Goal: Information Seeking & Learning: Understand process/instructions

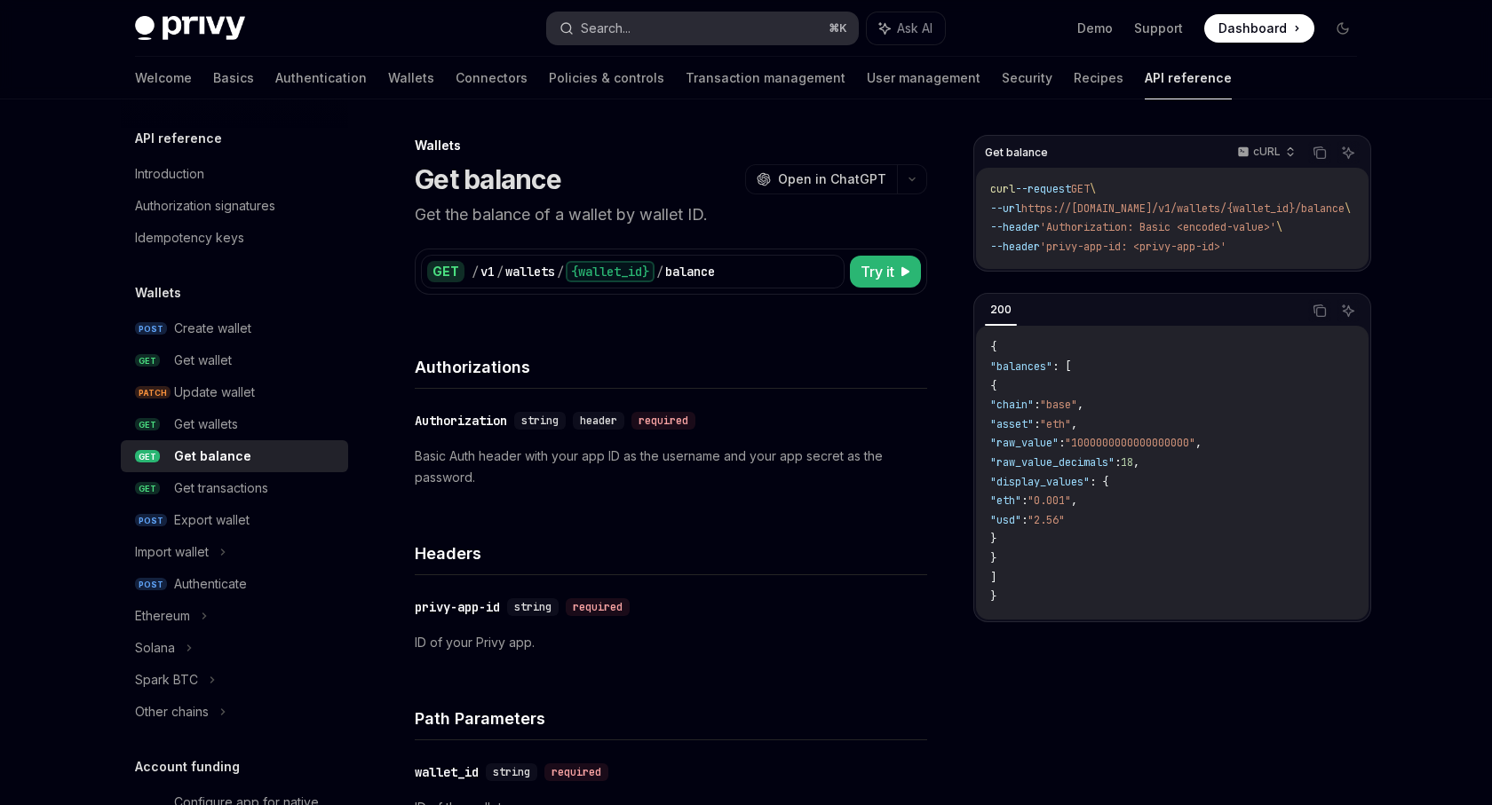
click at [636, 37] on button "Search... ⌘ K" at bounding box center [702, 28] width 311 height 32
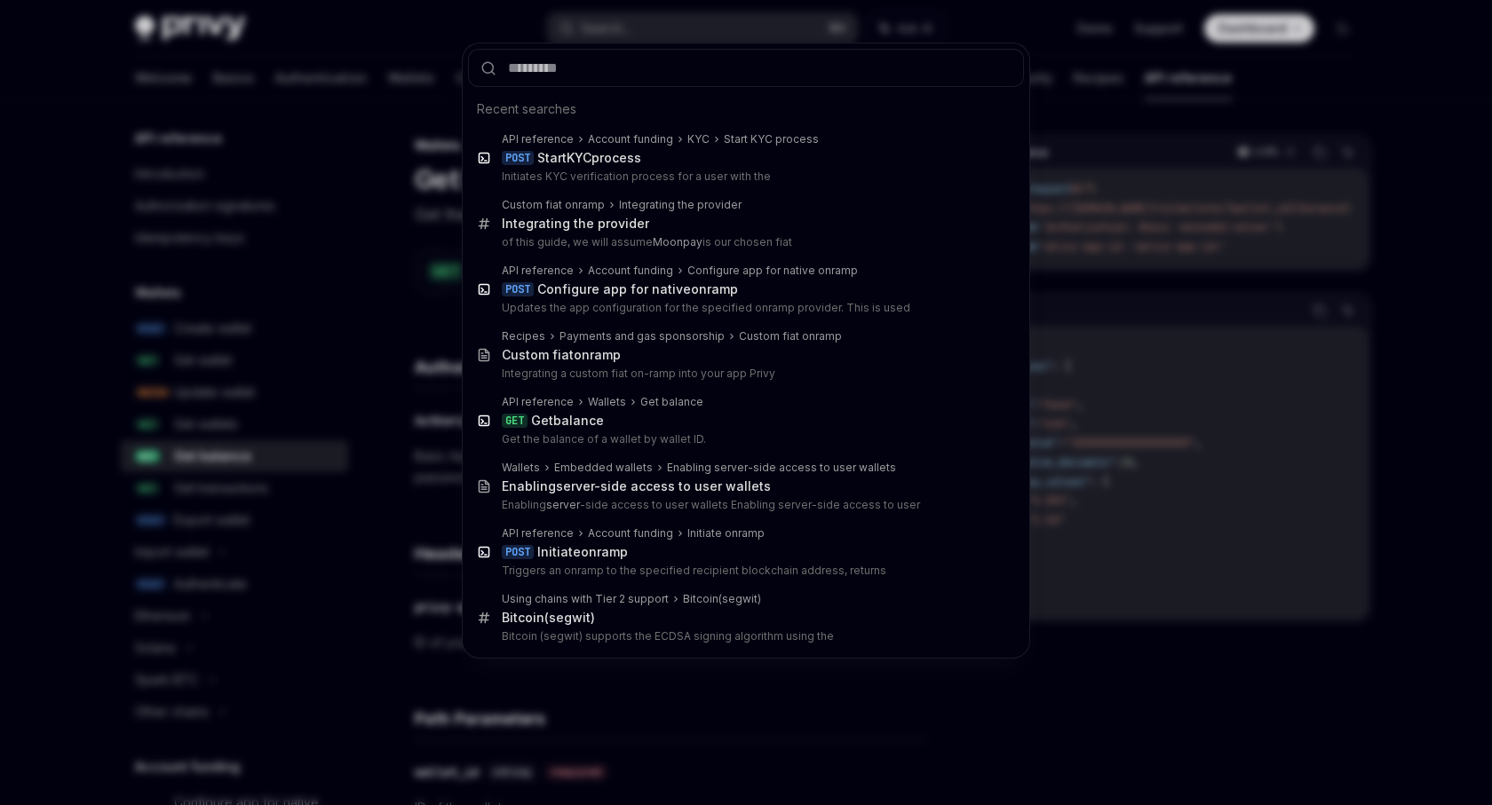
click at [305, 100] on div "Recent searches API reference Account funding KYC Start KYC process POST Start …" at bounding box center [746, 402] width 1492 height 805
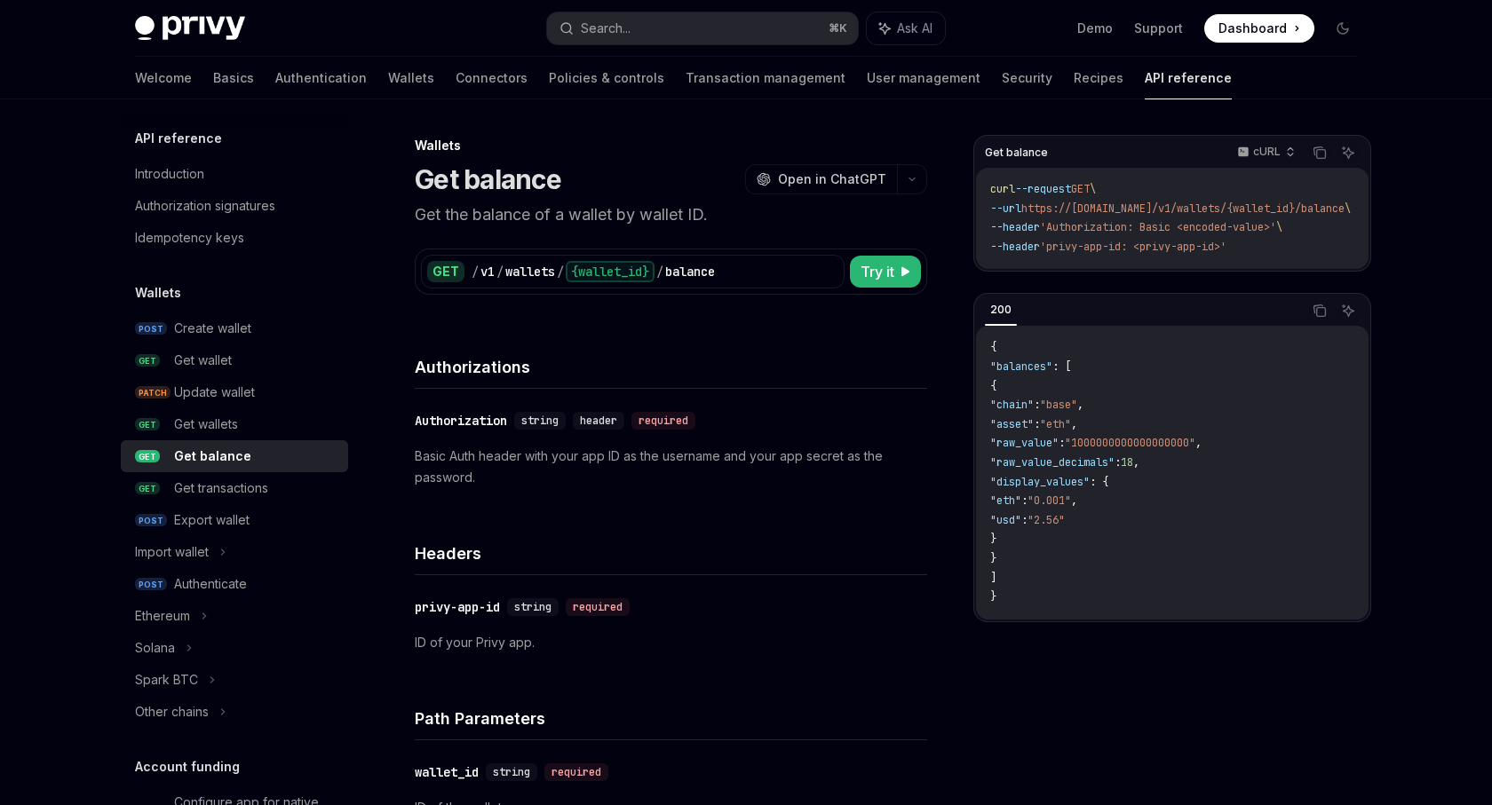
click at [352, 72] on div "Welcome Basics Authentication Wallets Connectors Policies & controls Transactio…" at bounding box center [683, 78] width 1097 height 43
click at [388, 83] on link "Wallets" at bounding box center [411, 78] width 46 height 43
type textarea "*"
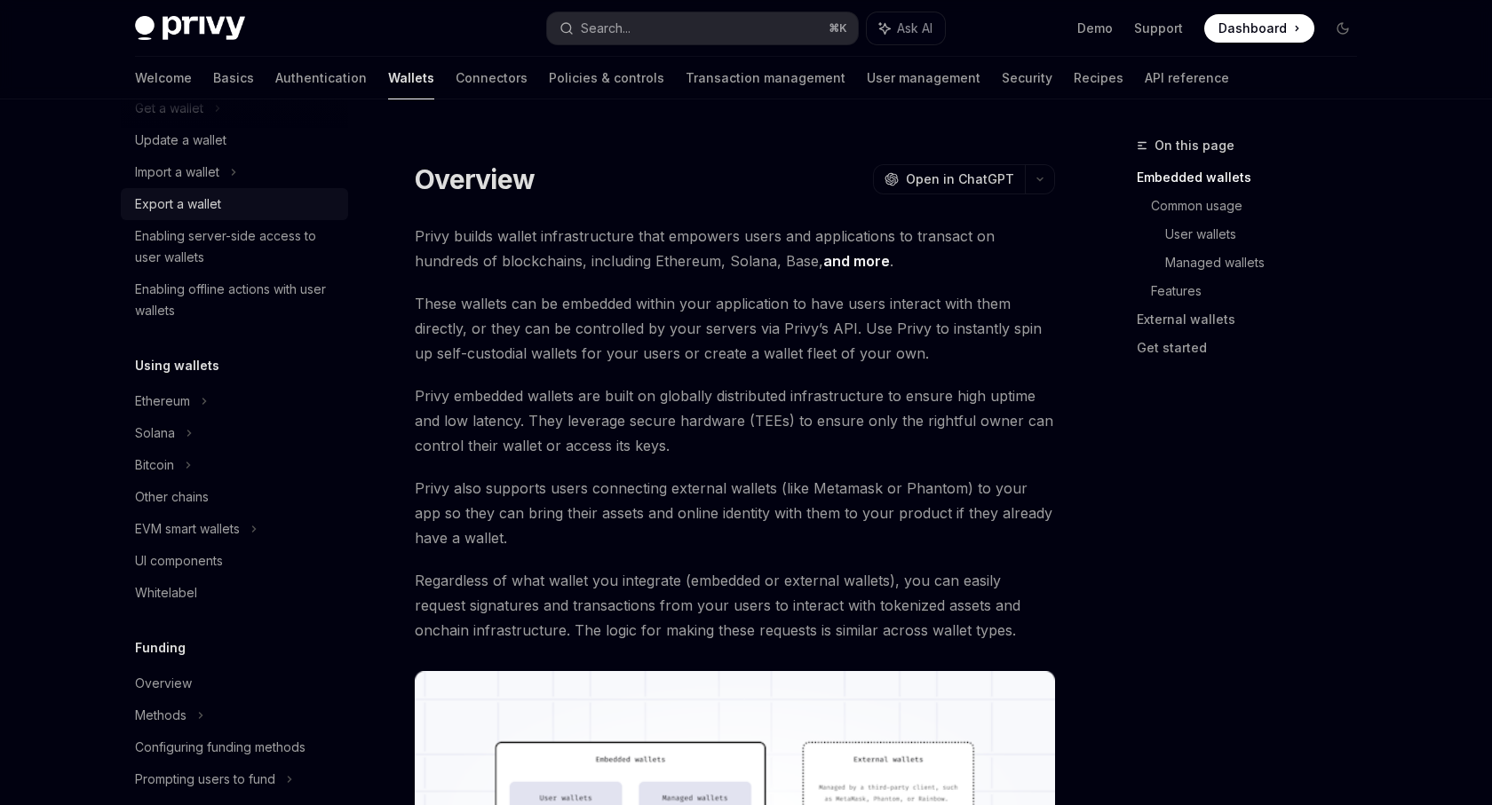
scroll to position [204, 0]
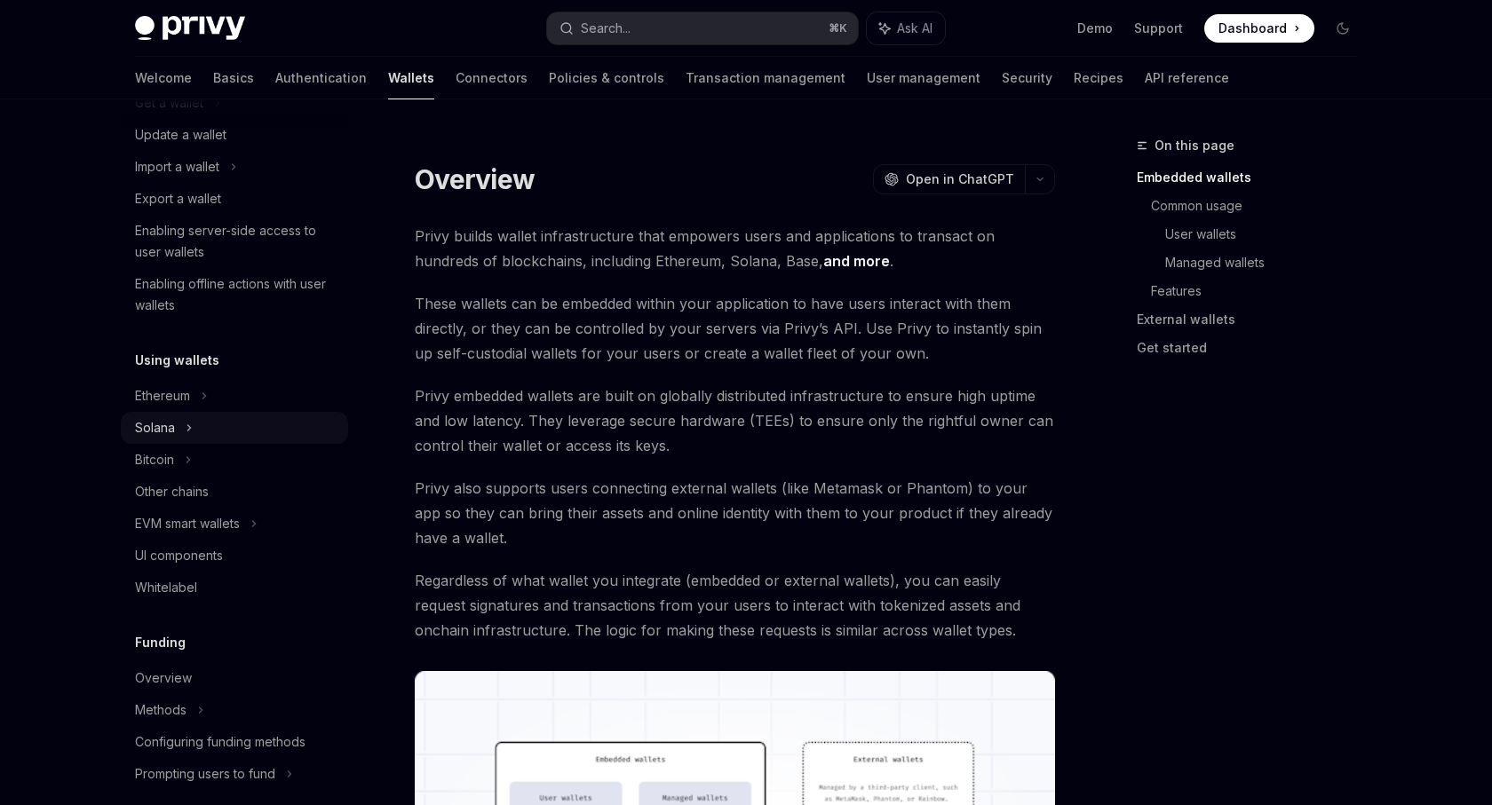
click at [196, 424] on div "Solana" at bounding box center [234, 428] width 227 height 32
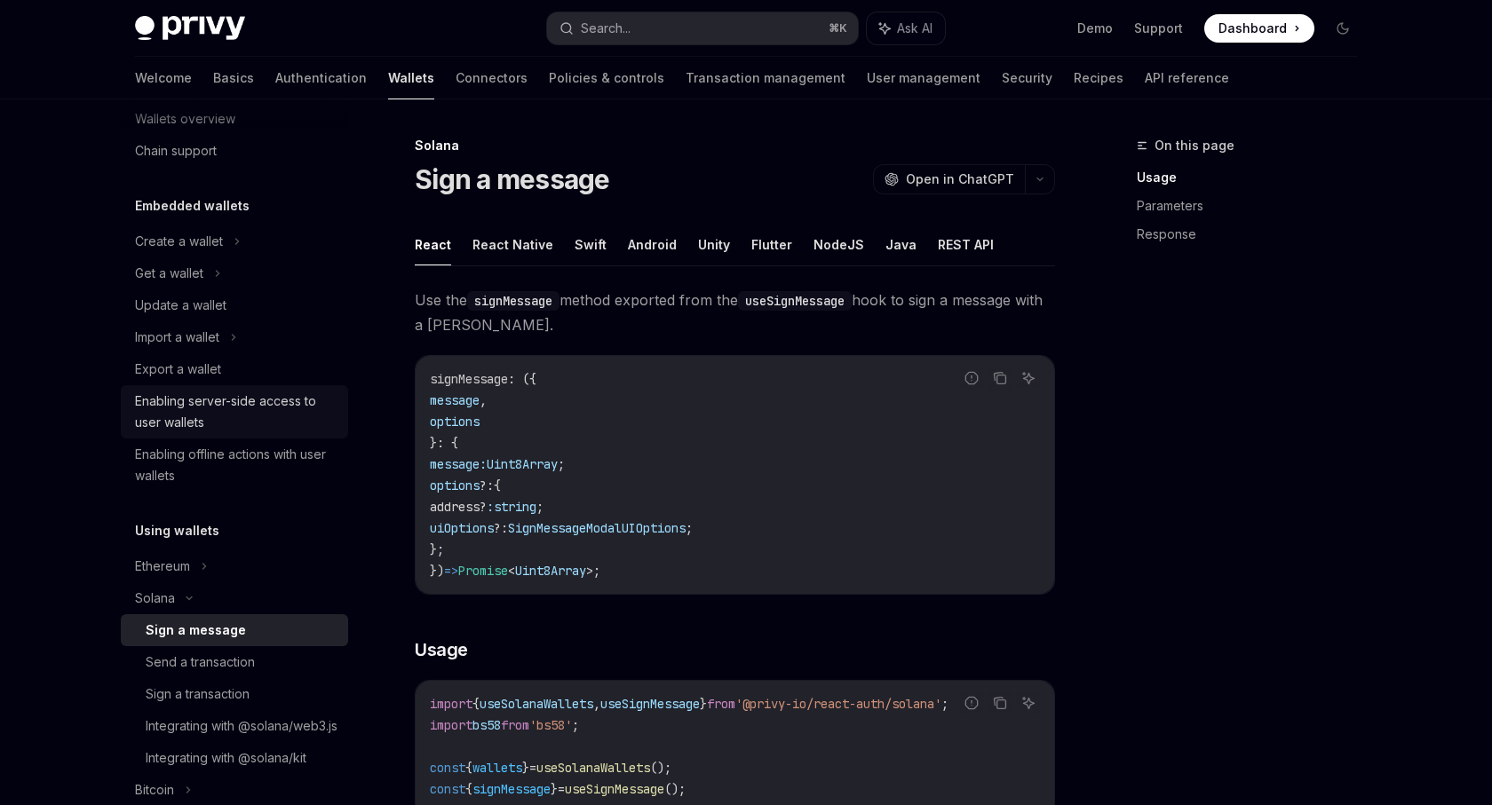
scroll to position [228, 0]
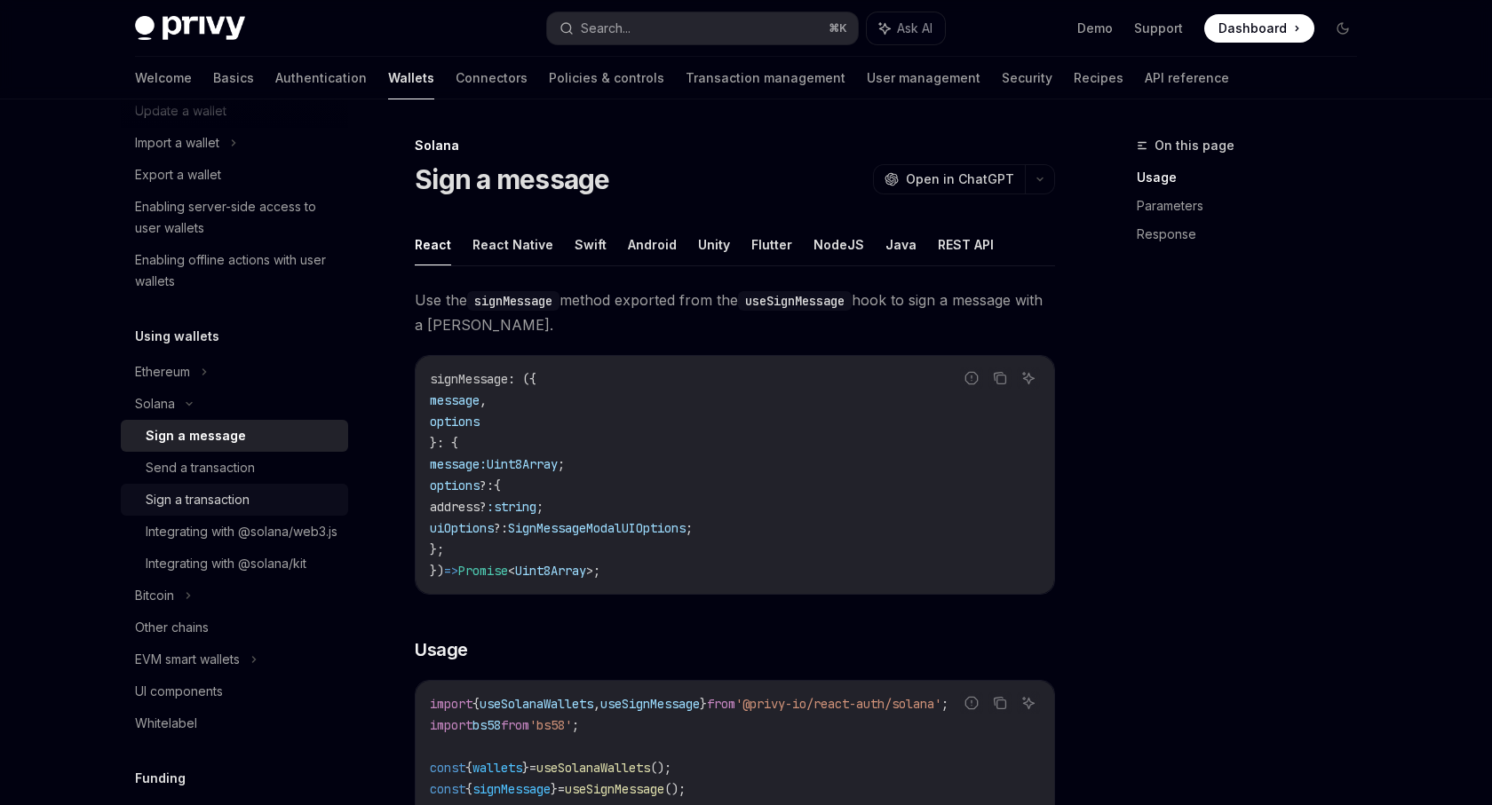
click at [210, 486] on link "Sign a transaction" at bounding box center [234, 500] width 227 height 32
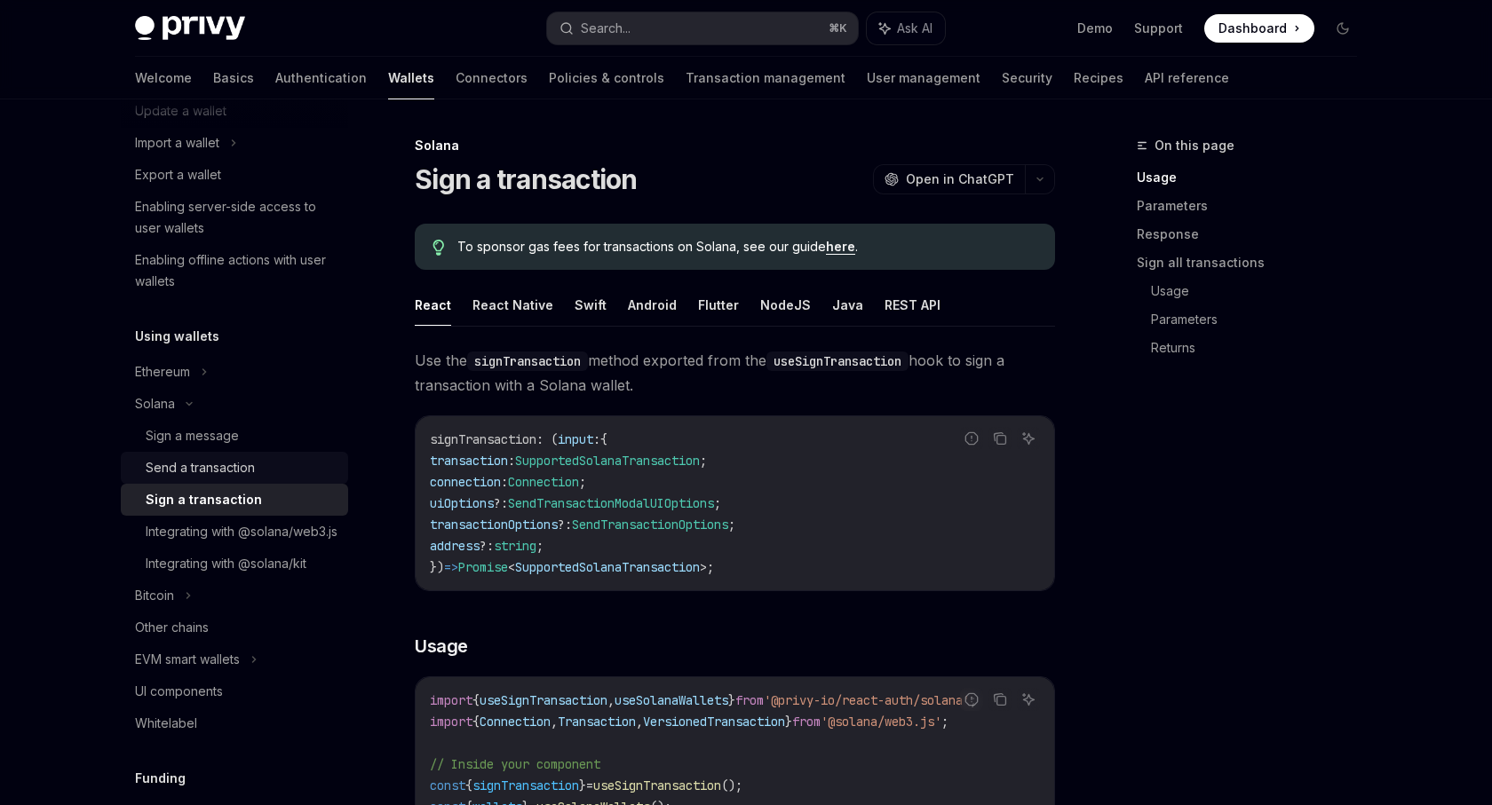
click at [228, 472] on div "Send a transaction" at bounding box center [200, 467] width 109 height 21
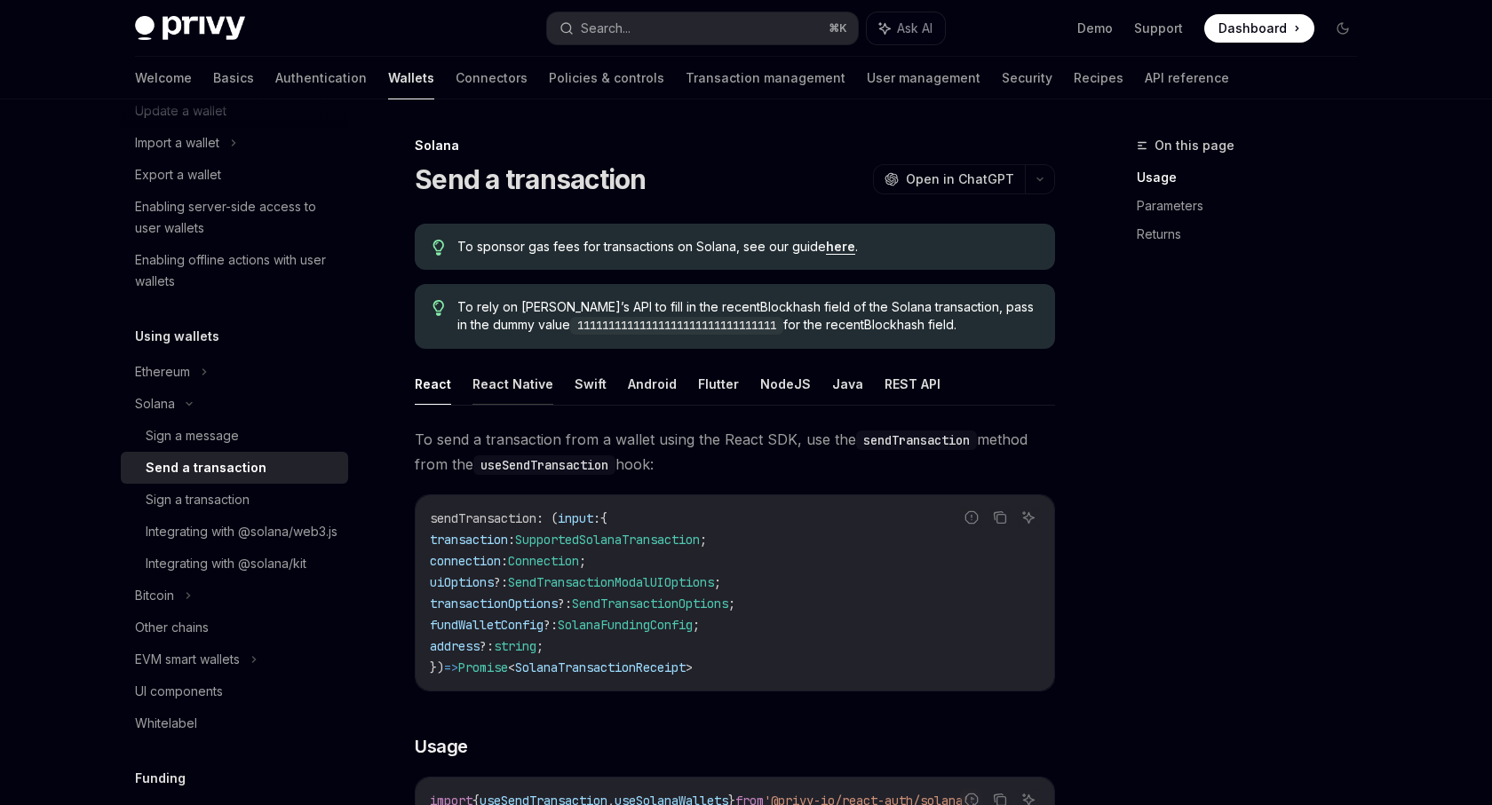
click at [530, 385] on button "React Native" at bounding box center [512, 384] width 81 height 42
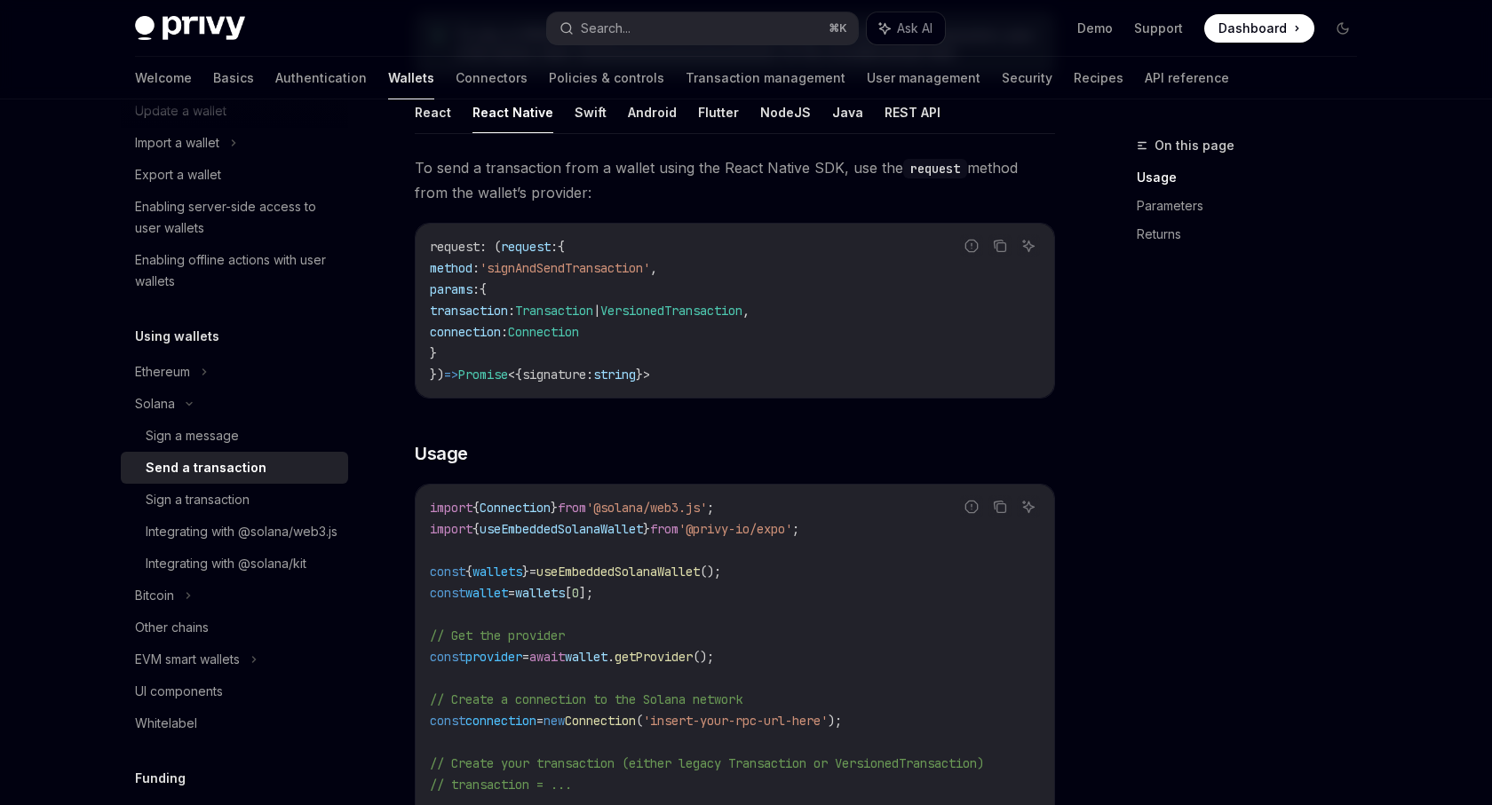
scroll to position [277, 0]
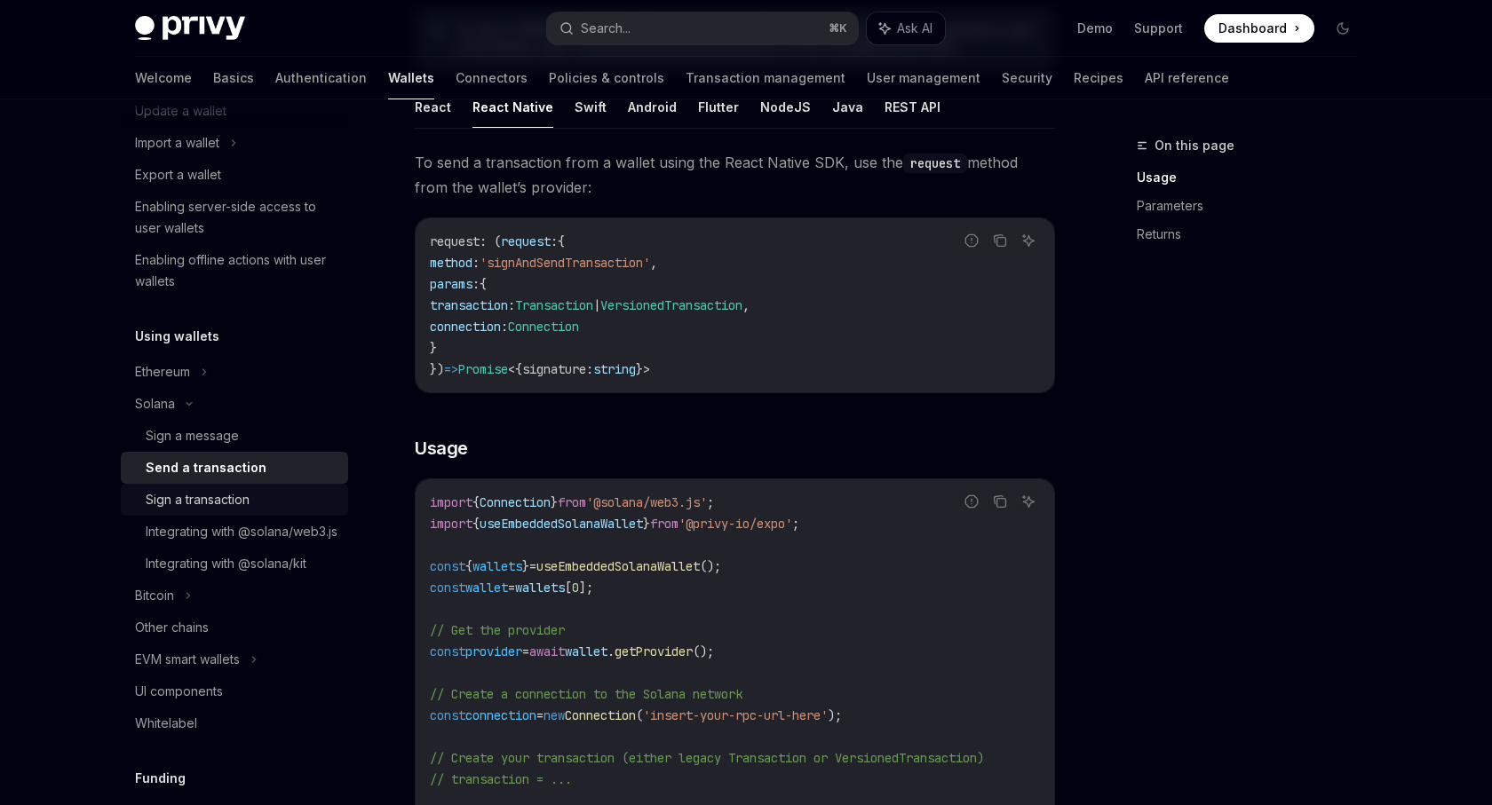
click at [274, 506] on div "Sign a transaction" at bounding box center [242, 499] width 192 height 21
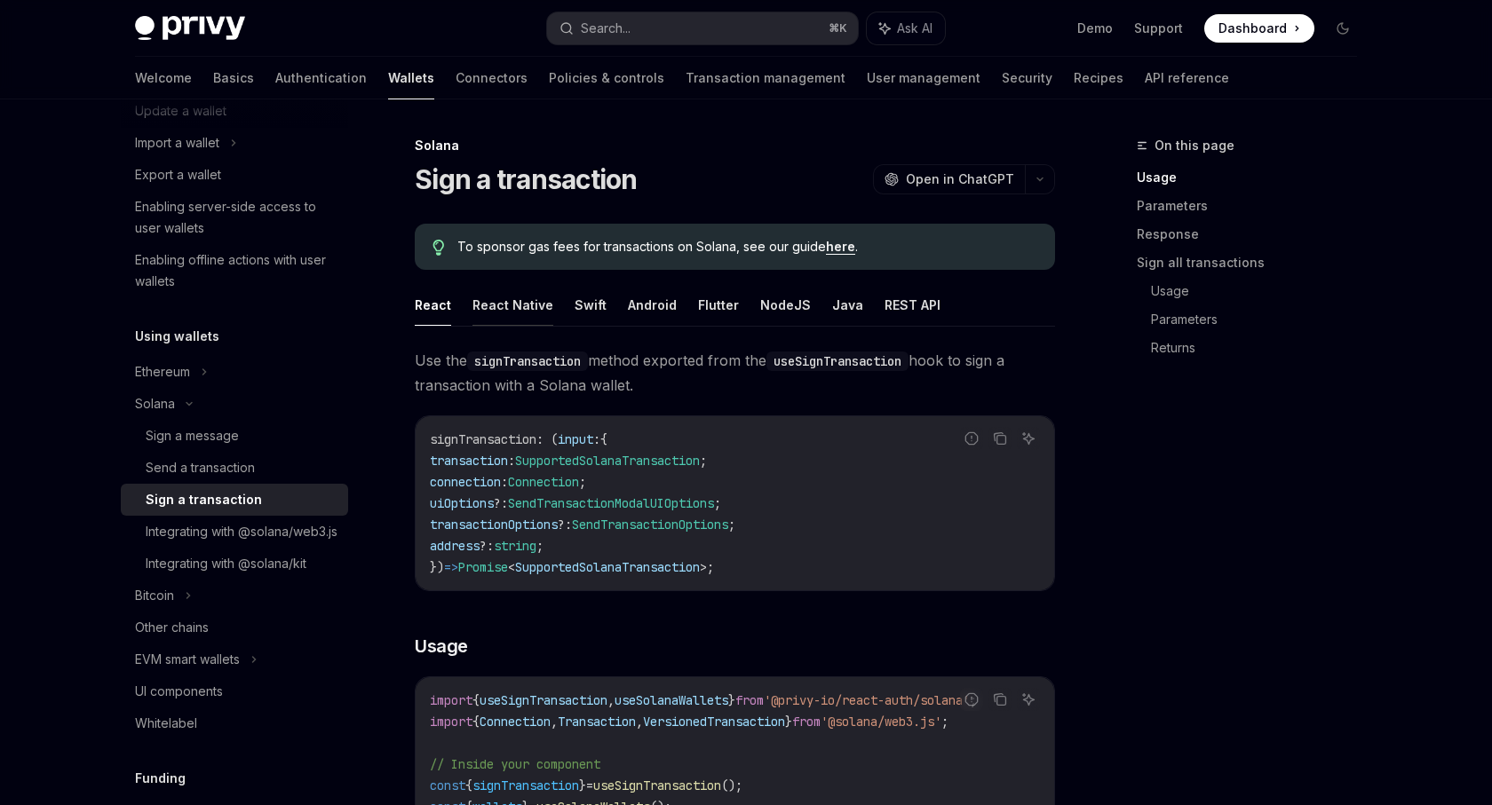
click at [506, 305] on button "React Native" at bounding box center [512, 305] width 81 height 42
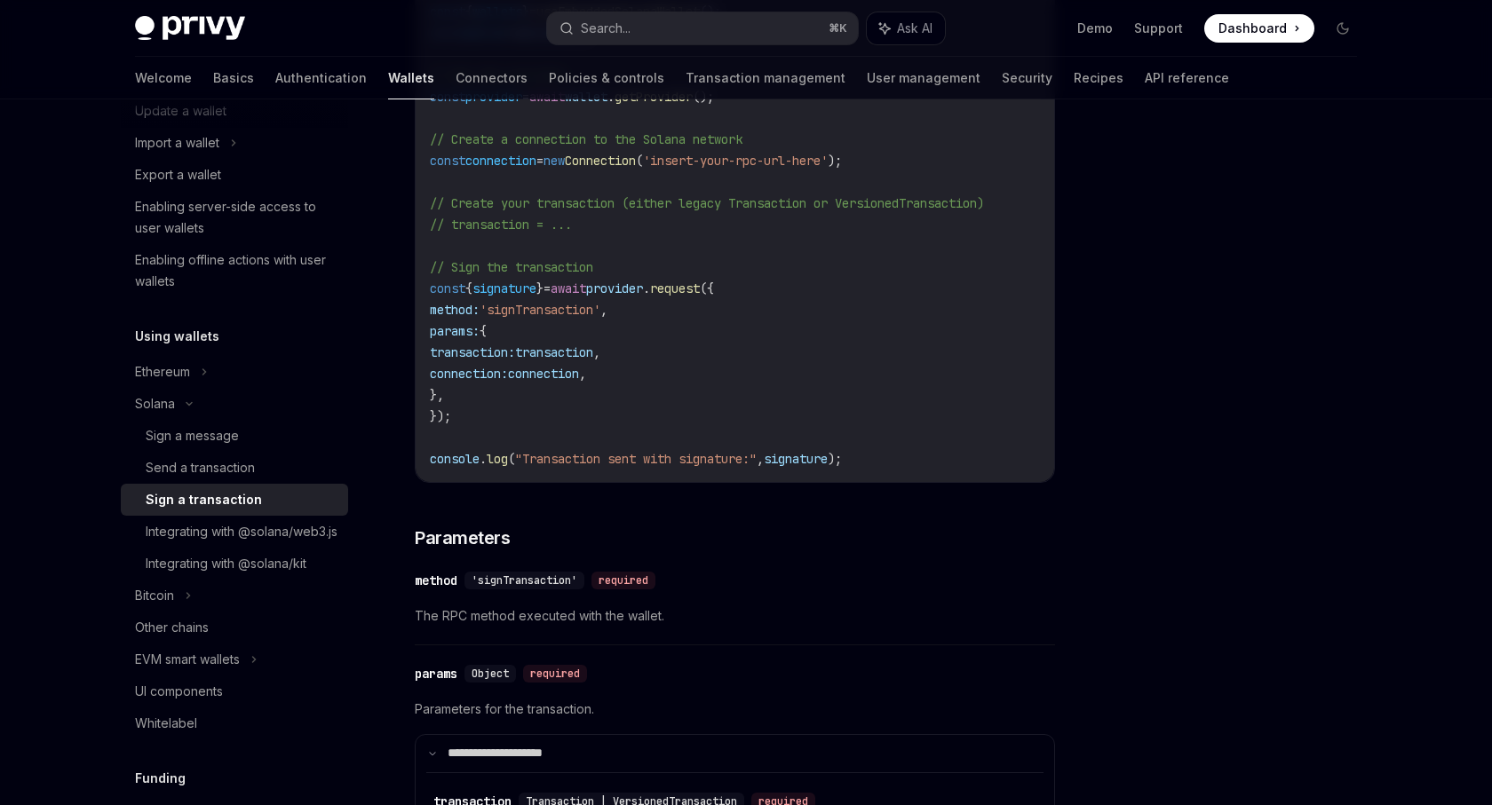
scroll to position [283, 0]
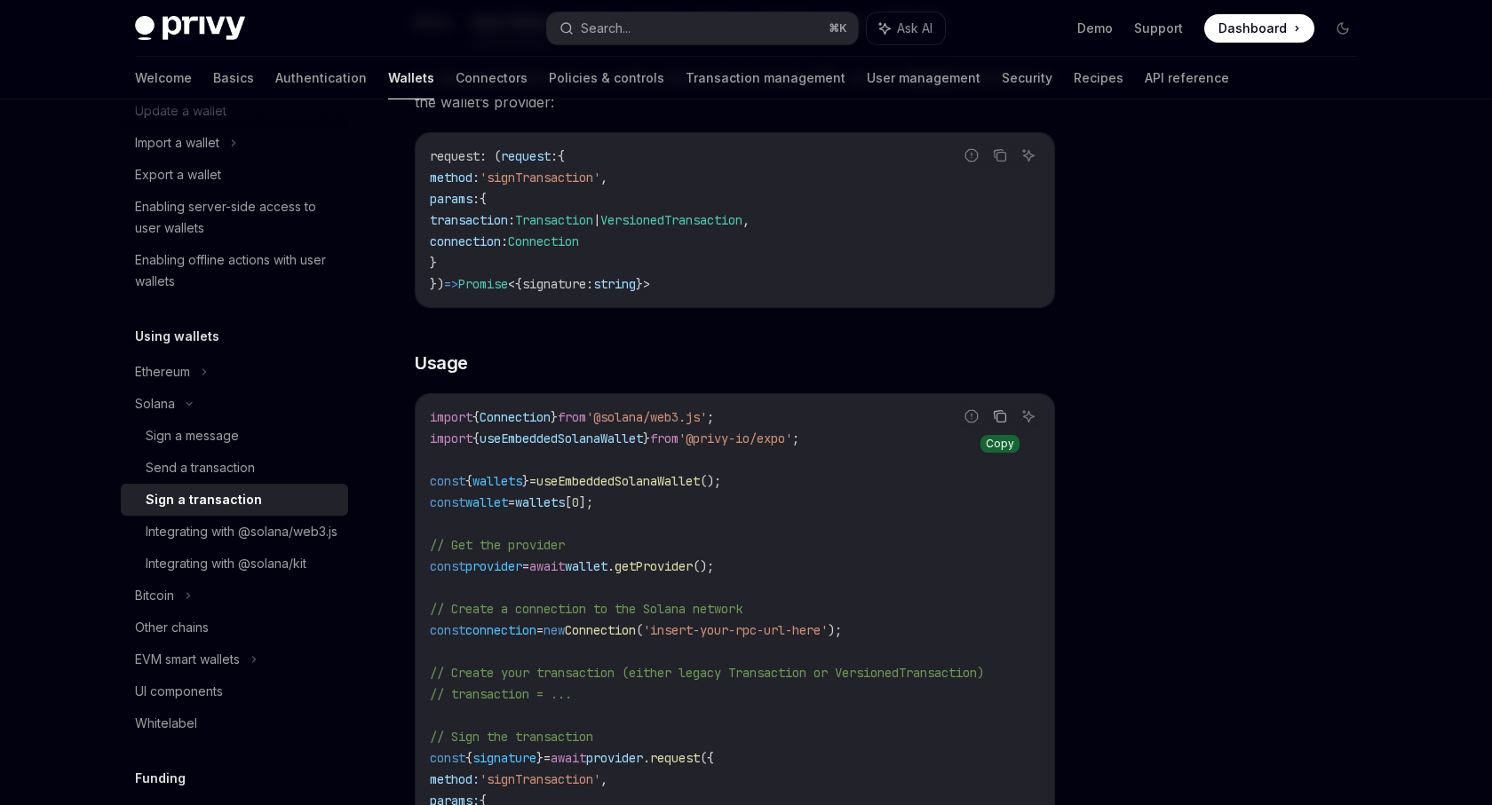
click at [997, 416] on icon "Copy the contents from the code block" at bounding box center [1001, 418] width 9 height 9
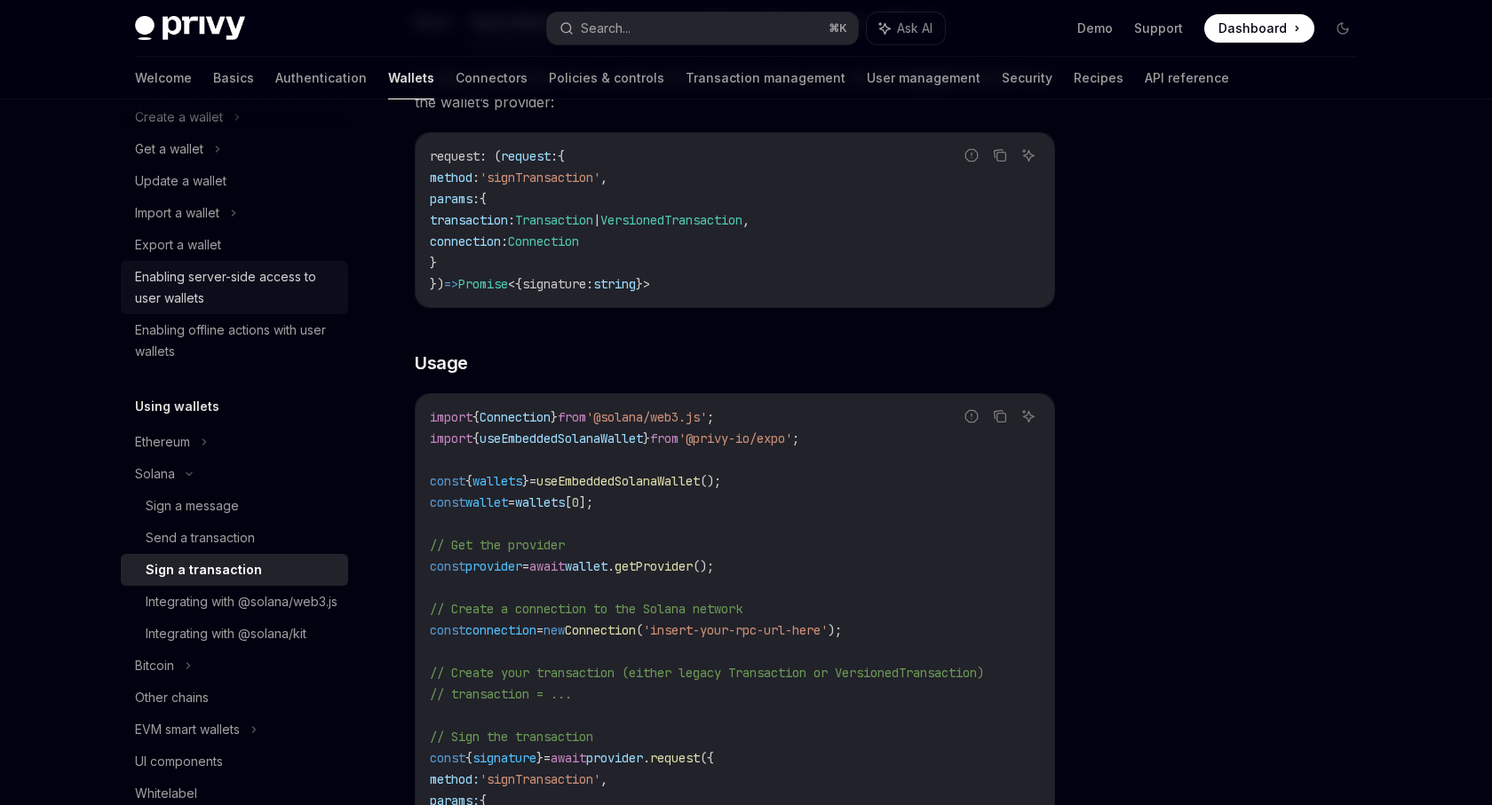
scroll to position [139, 0]
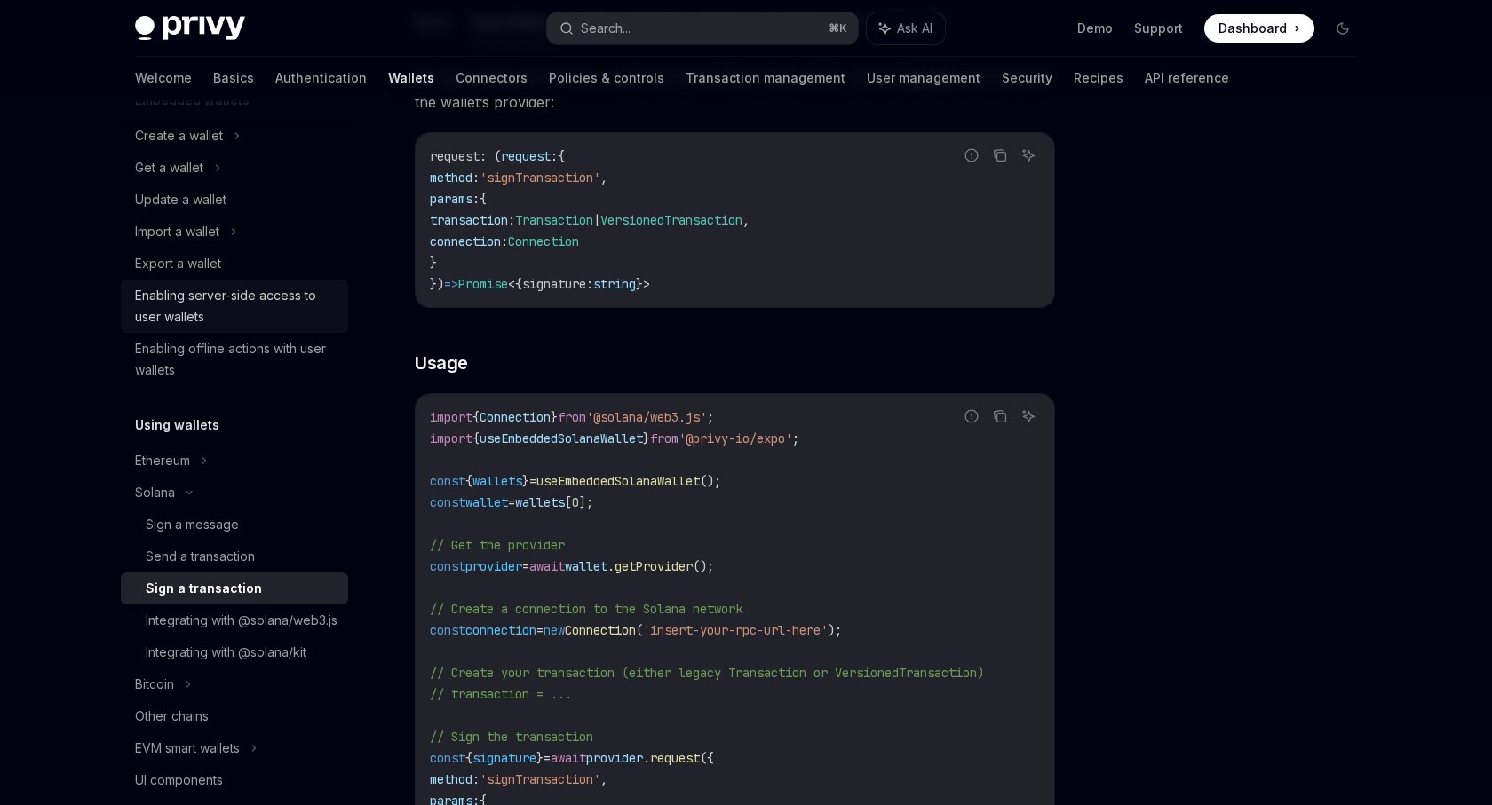
click at [290, 325] on div "Enabling server-side access to user wallets" at bounding box center [236, 306] width 202 height 43
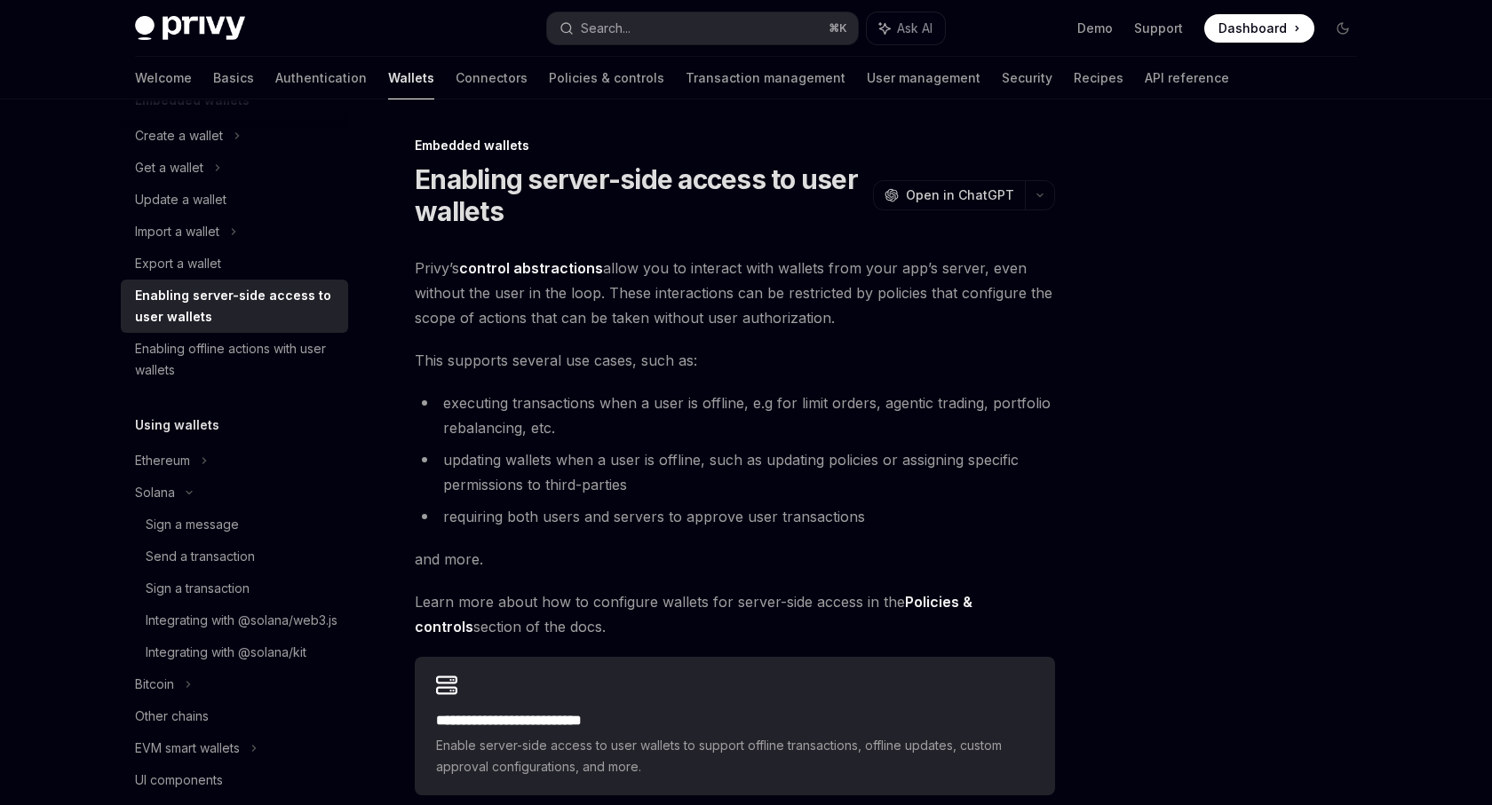
scroll to position [254, 0]
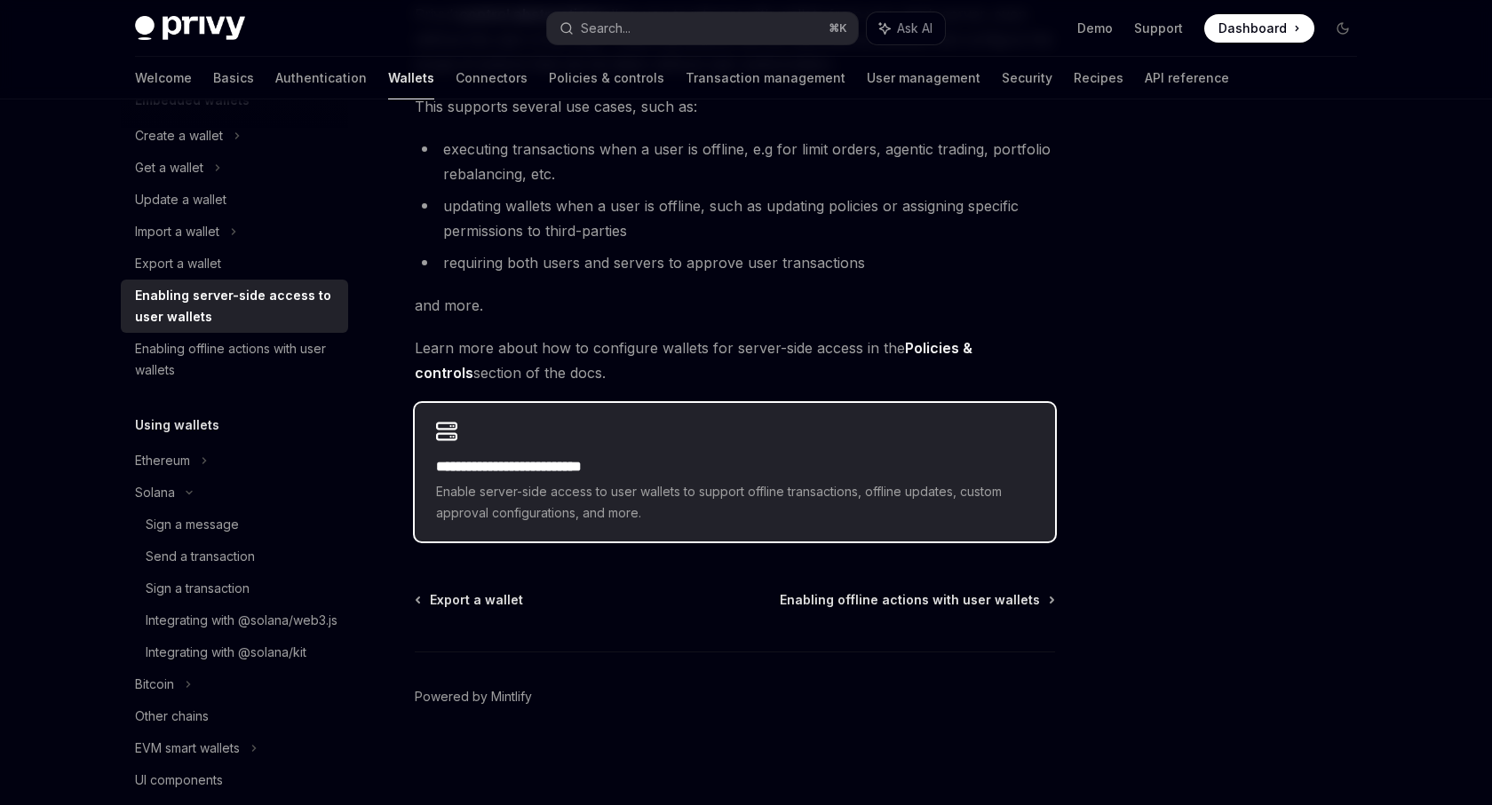
click at [530, 490] on span "Enable server-side access to user wallets to support offline transactions, offl…" at bounding box center [735, 502] width 598 height 43
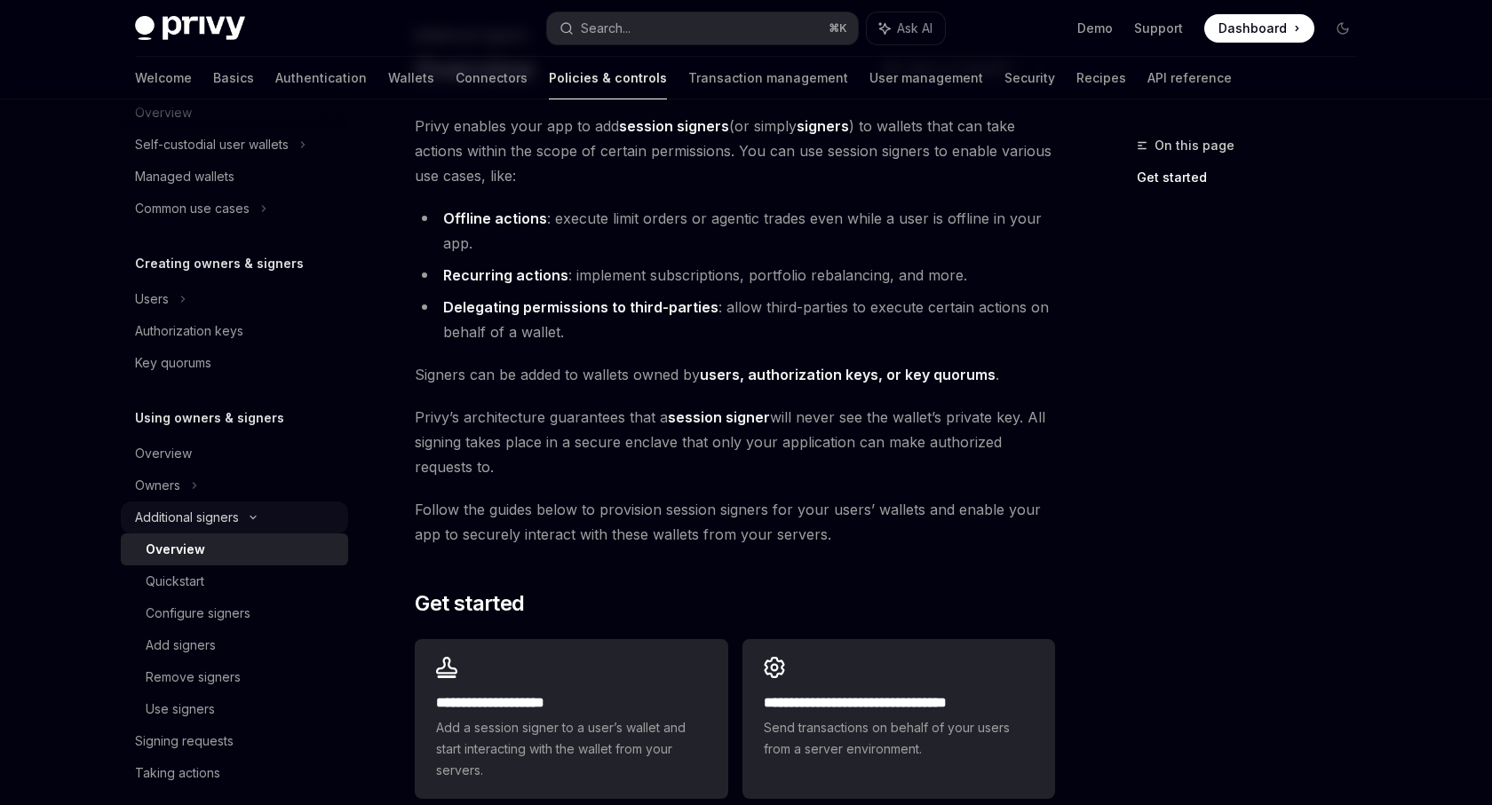
scroll to position [248, 0]
click at [260, 634] on div "Add signers" at bounding box center [242, 641] width 192 height 21
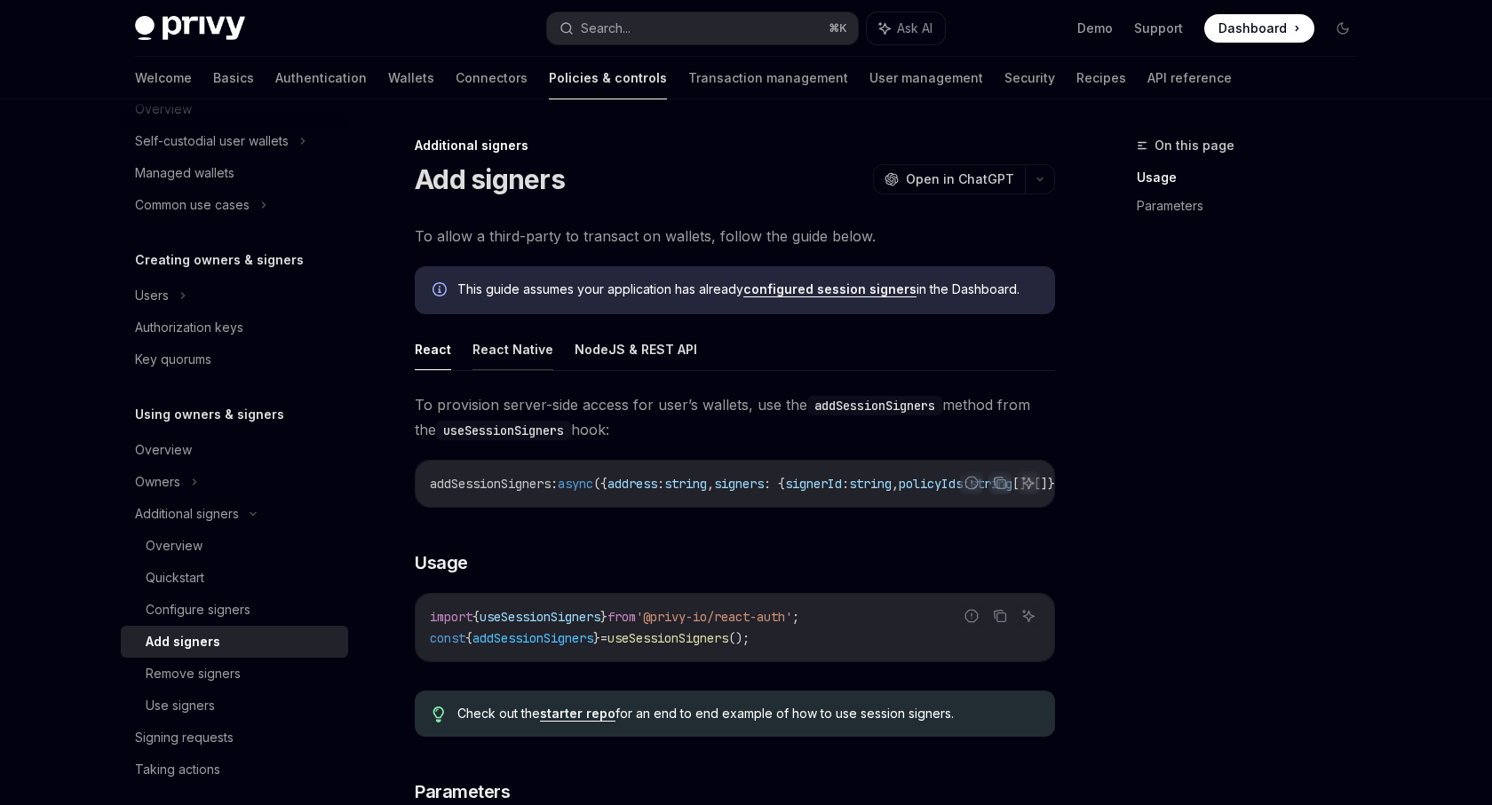
click at [511, 345] on button "React Native" at bounding box center [512, 350] width 81 height 42
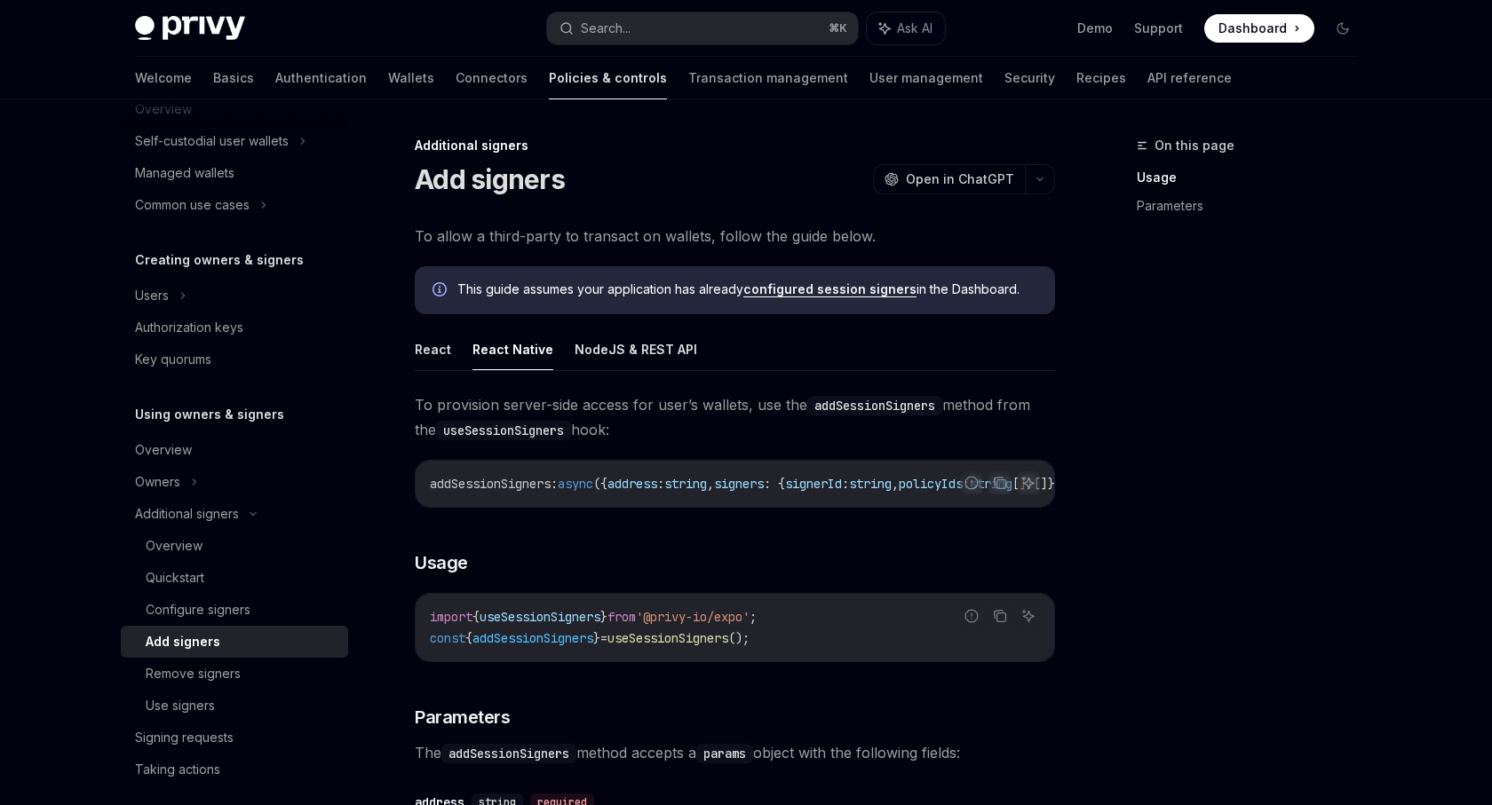
click at [637, 319] on div "**********" at bounding box center [735, 736] width 640 height 1024
click at [627, 335] on button "NodeJS & REST API" at bounding box center [636, 350] width 123 height 42
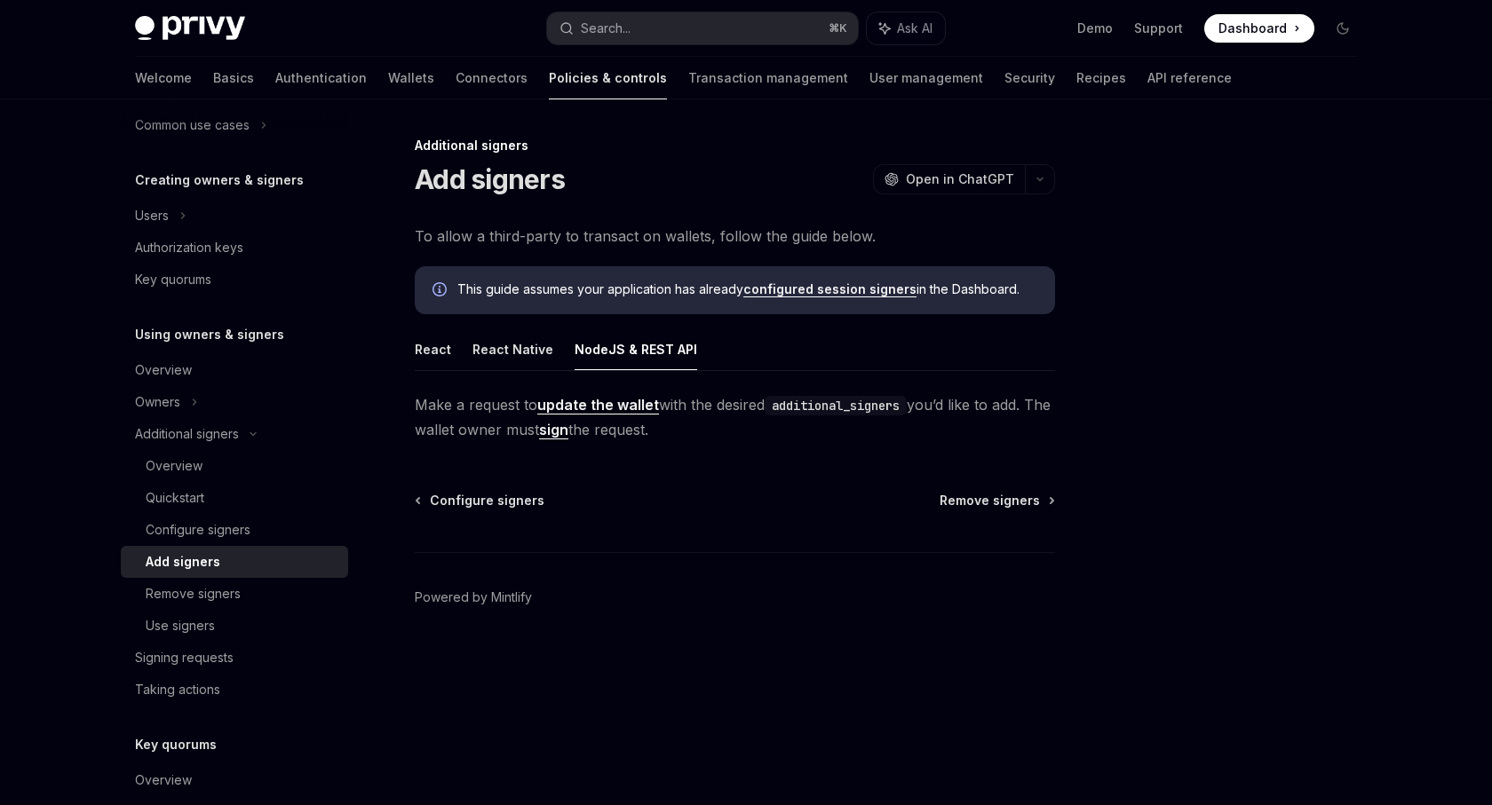
scroll to position [362, 0]
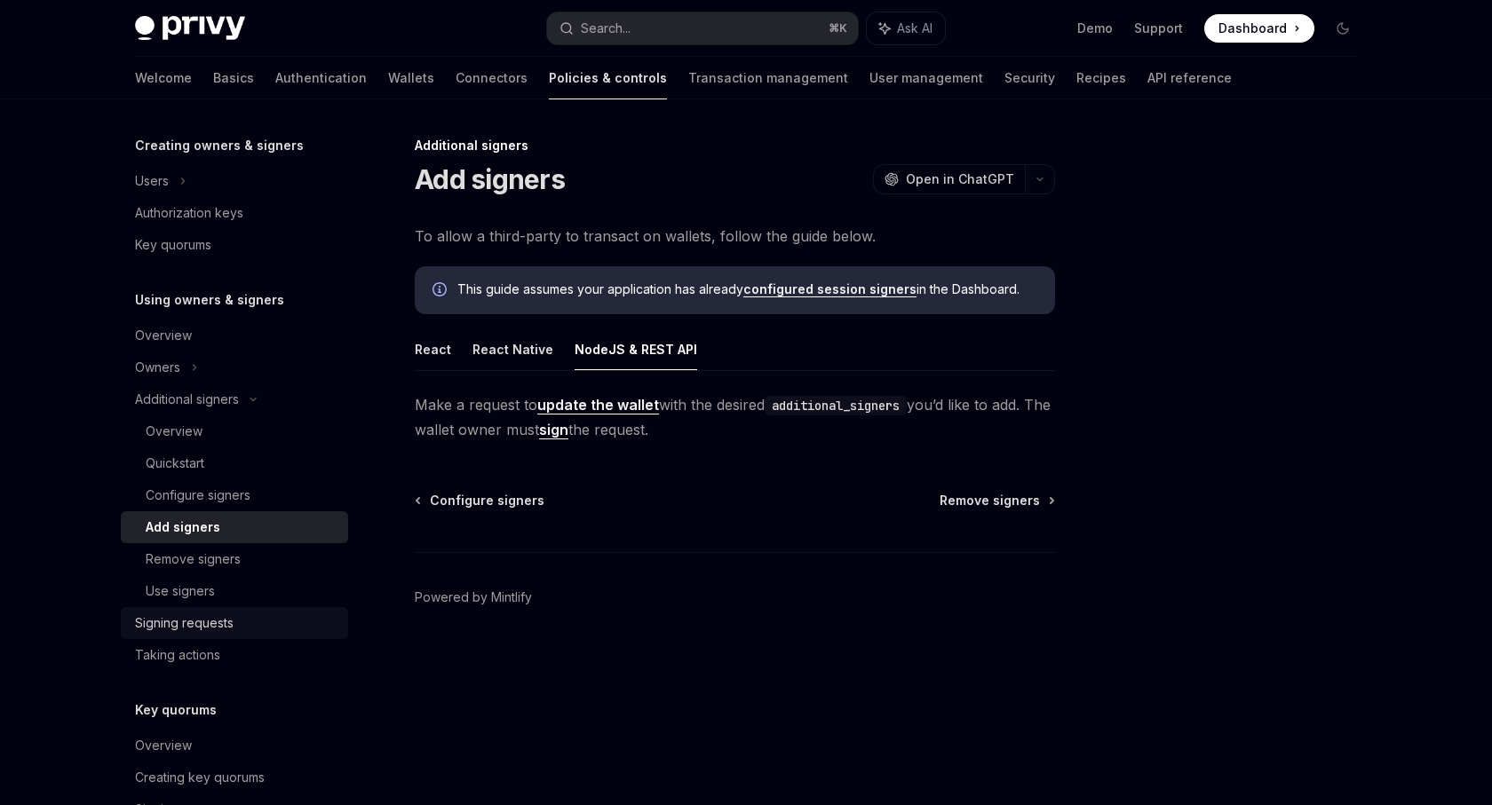
click at [272, 628] on div "Signing requests" at bounding box center [236, 623] width 202 height 21
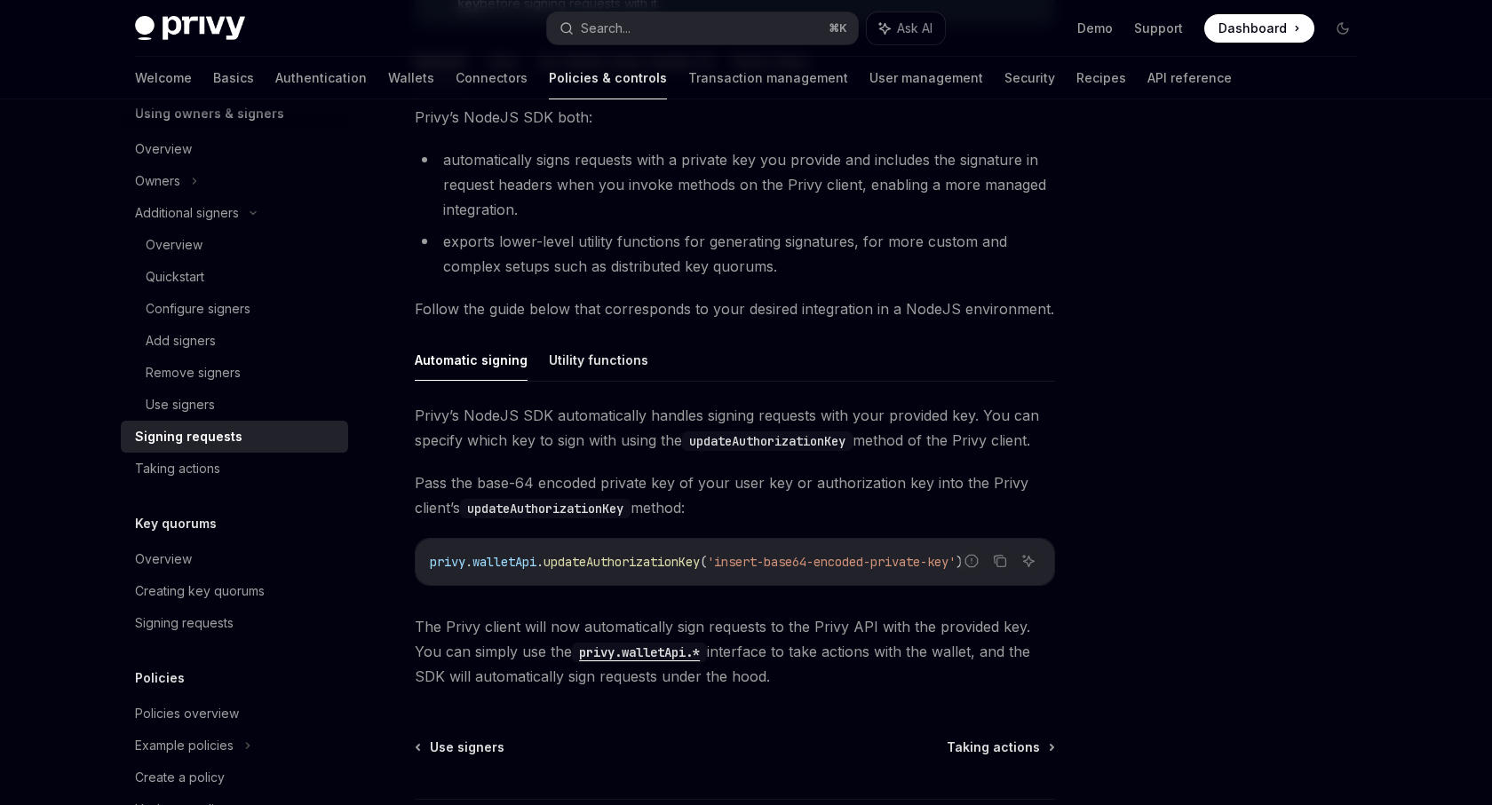
scroll to position [553, 0]
click at [226, 626] on div "Signing requests" at bounding box center [184, 618] width 99 height 21
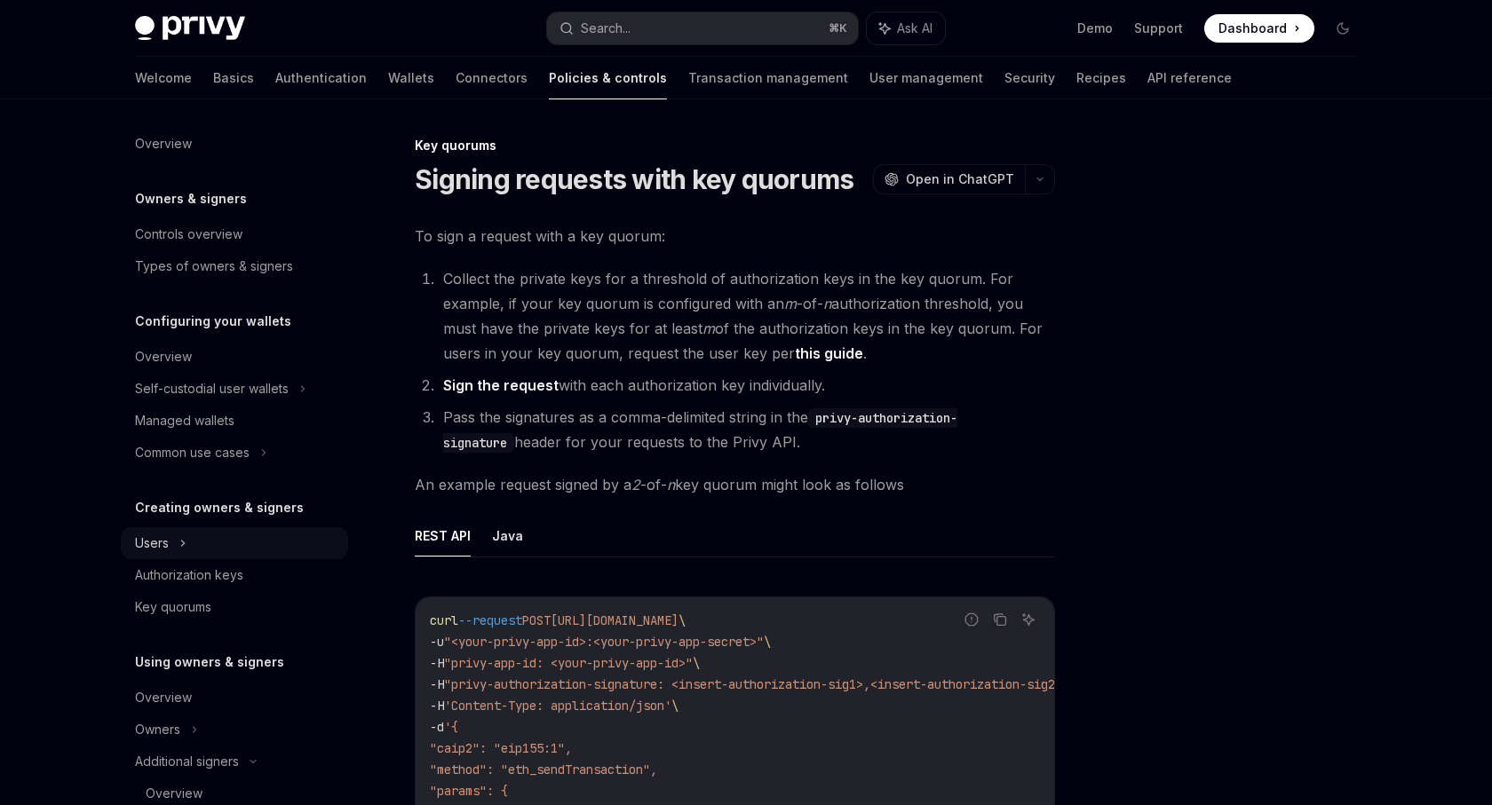
click at [243, 548] on div "Users" at bounding box center [234, 543] width 227 height 32
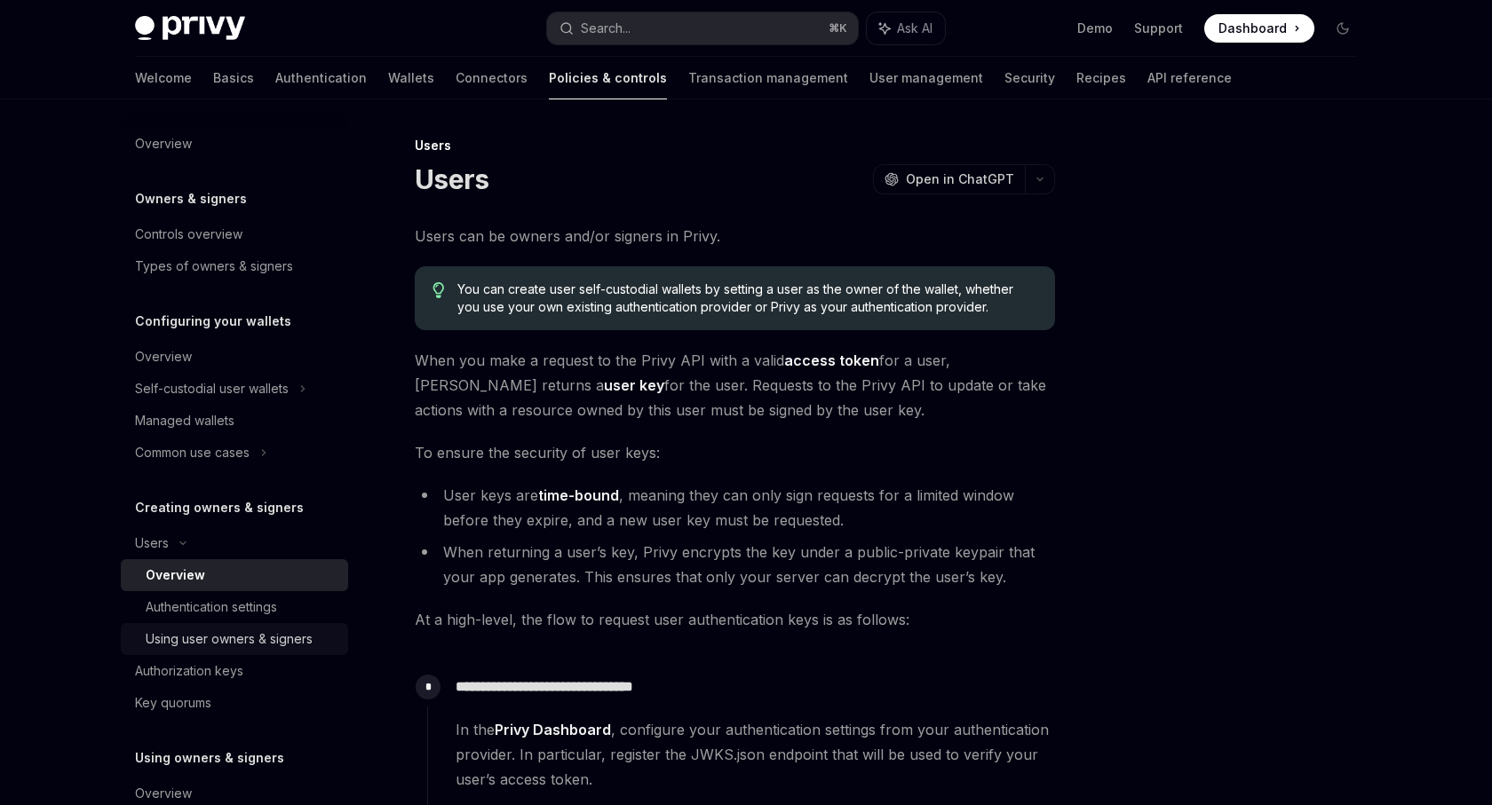
click at [242, 648] on div "Using user owners & signers" at bounding box center [229, 639] width 167 height 21
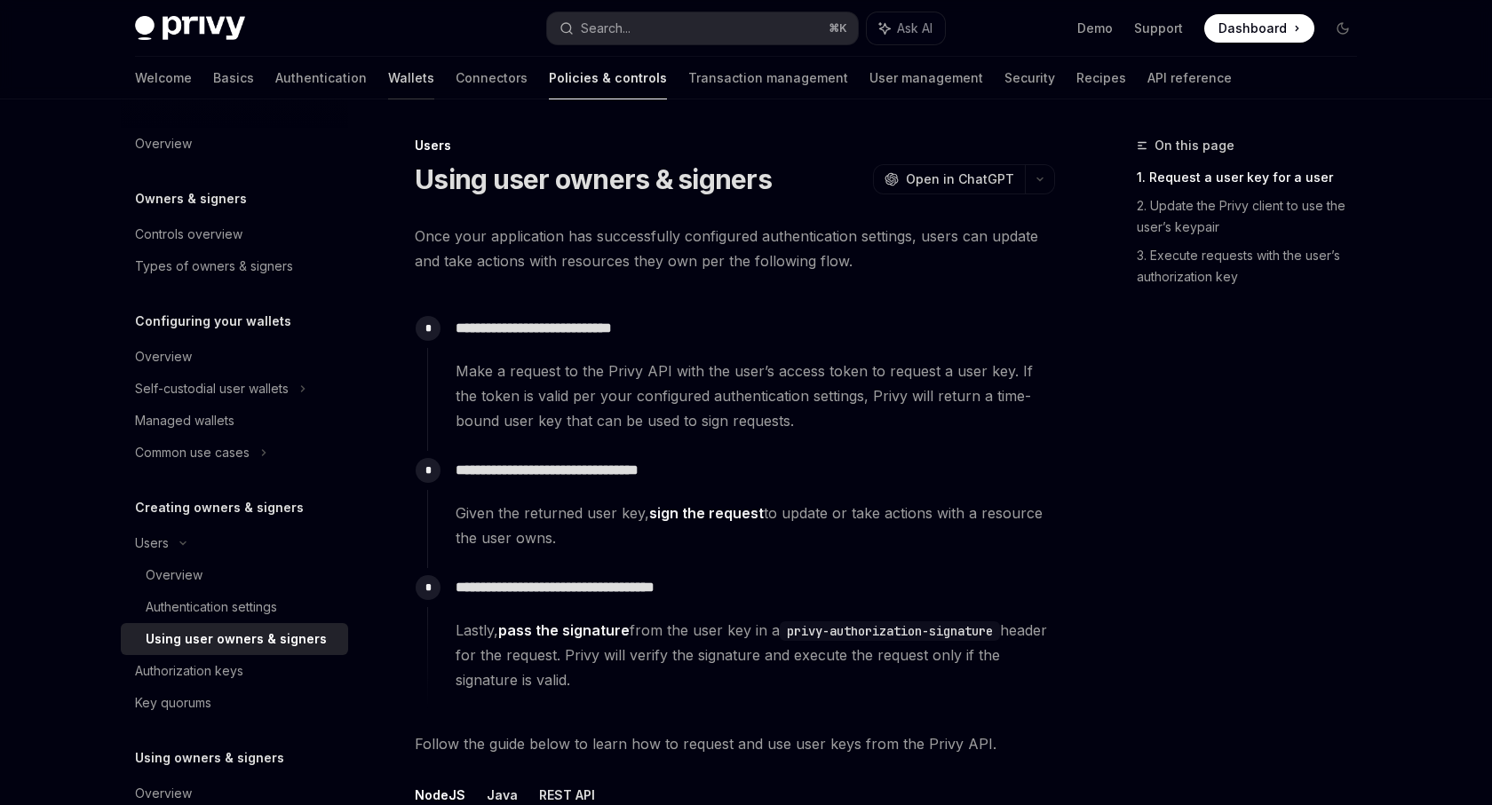
click at [388, 83] on link "Wallets" at bounding box center [411, 78] width 46 height 43
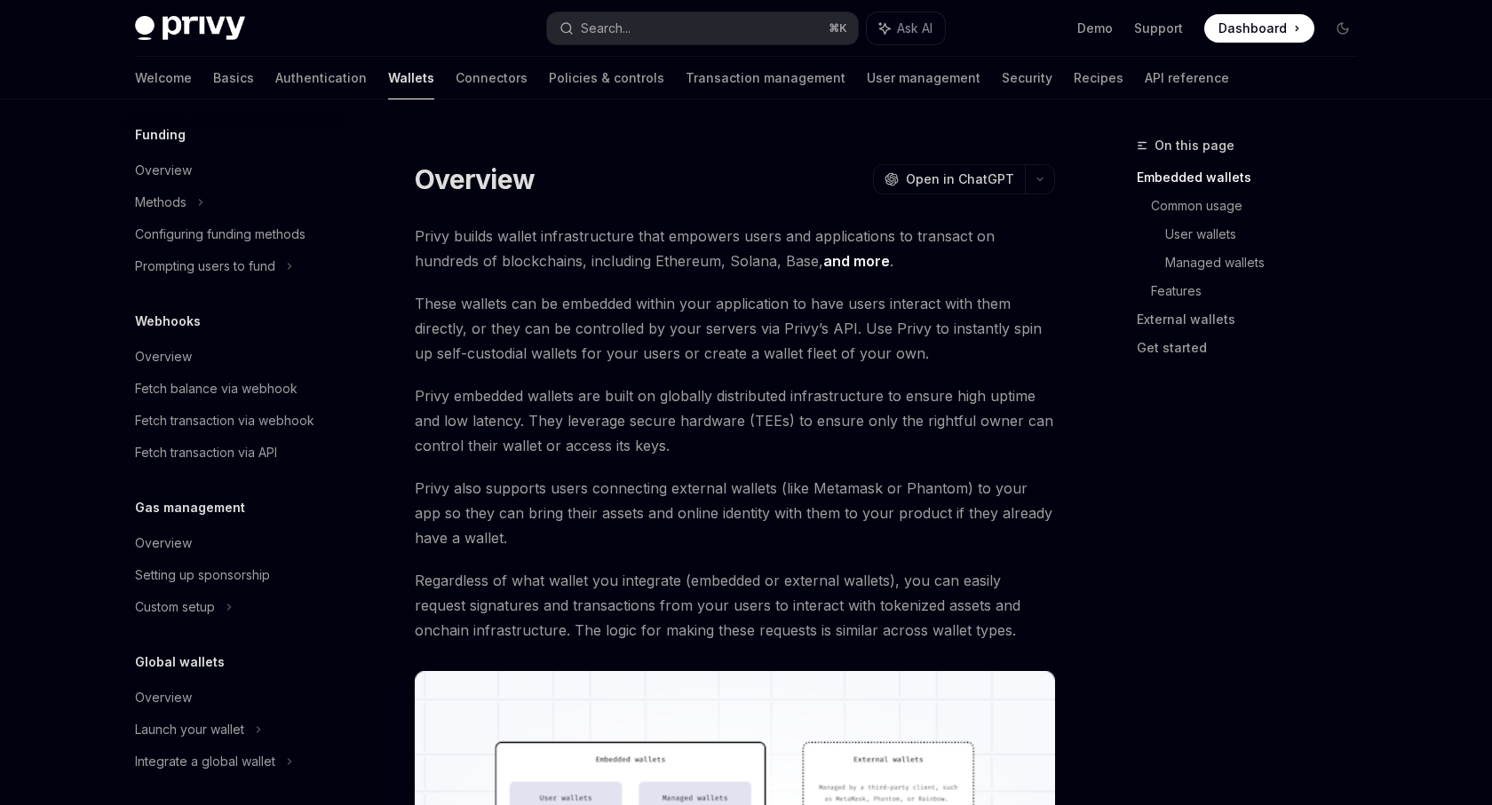
scroll to position [720, 0]
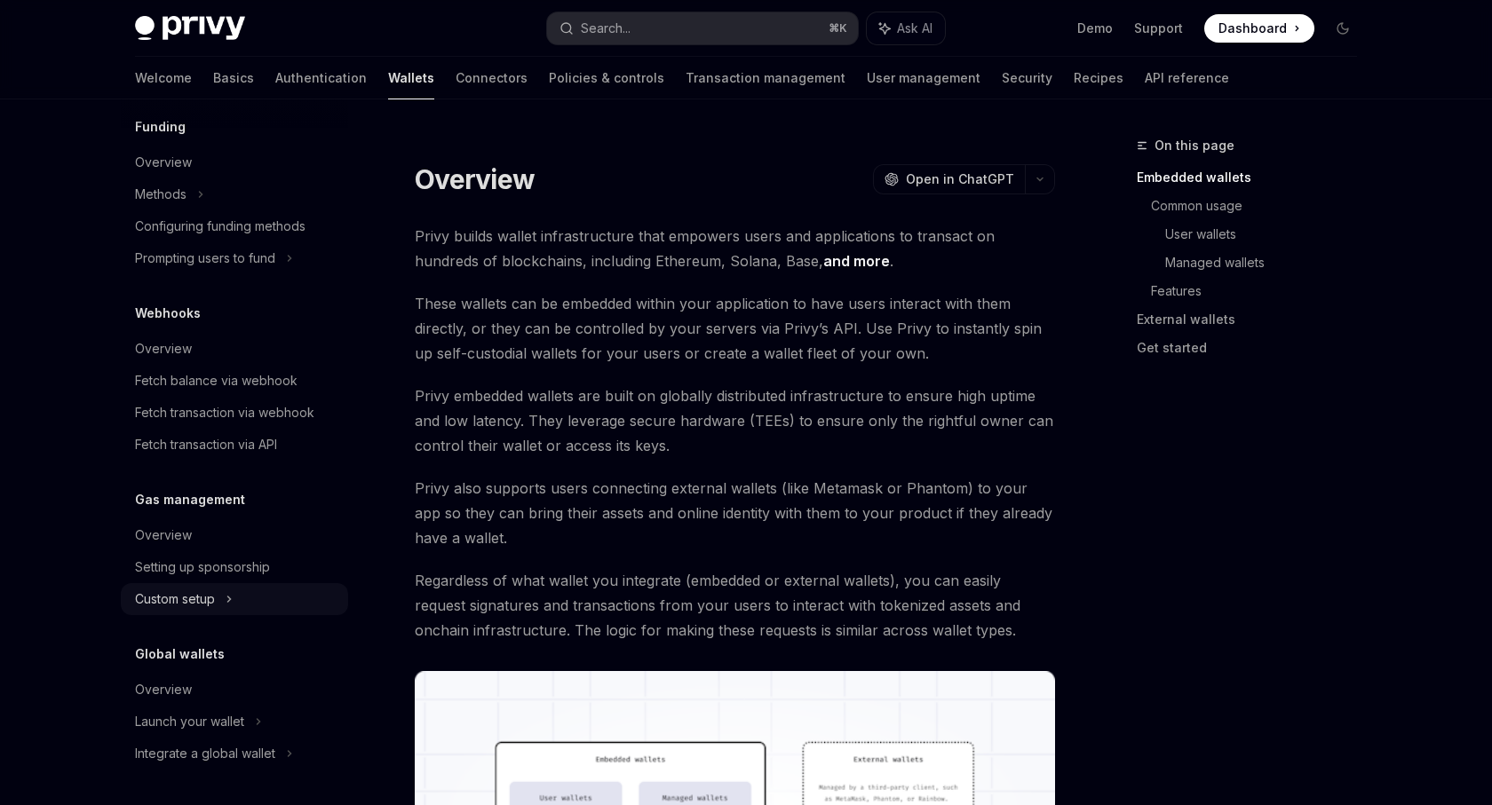
click at [232, 596] on icon at bounding box center [229, 599] width 7 height 21
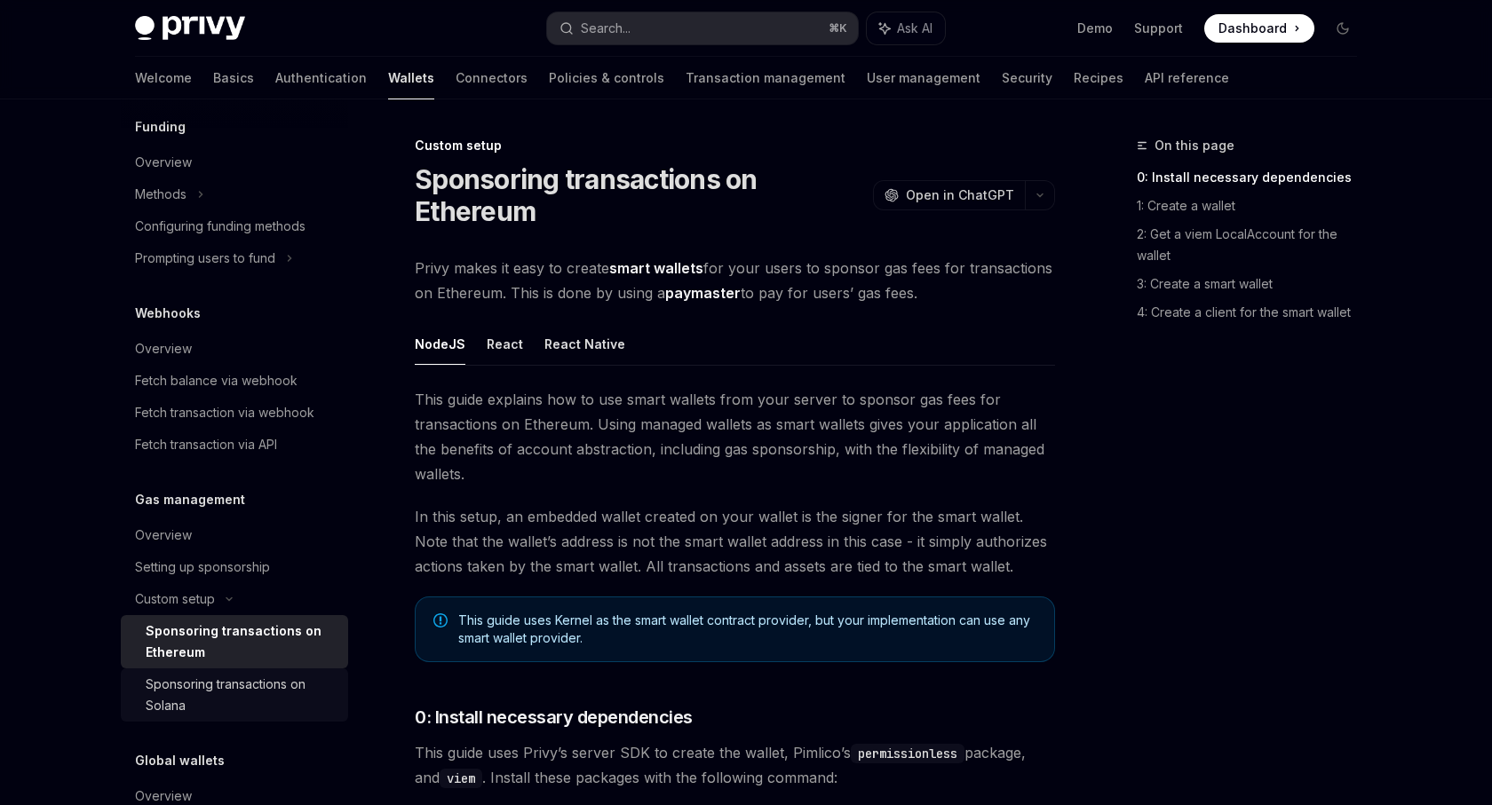
click at [238, 702] on div "Sponsoring transactions on Solana" at bounding box center [242, 695] width 192 height 43
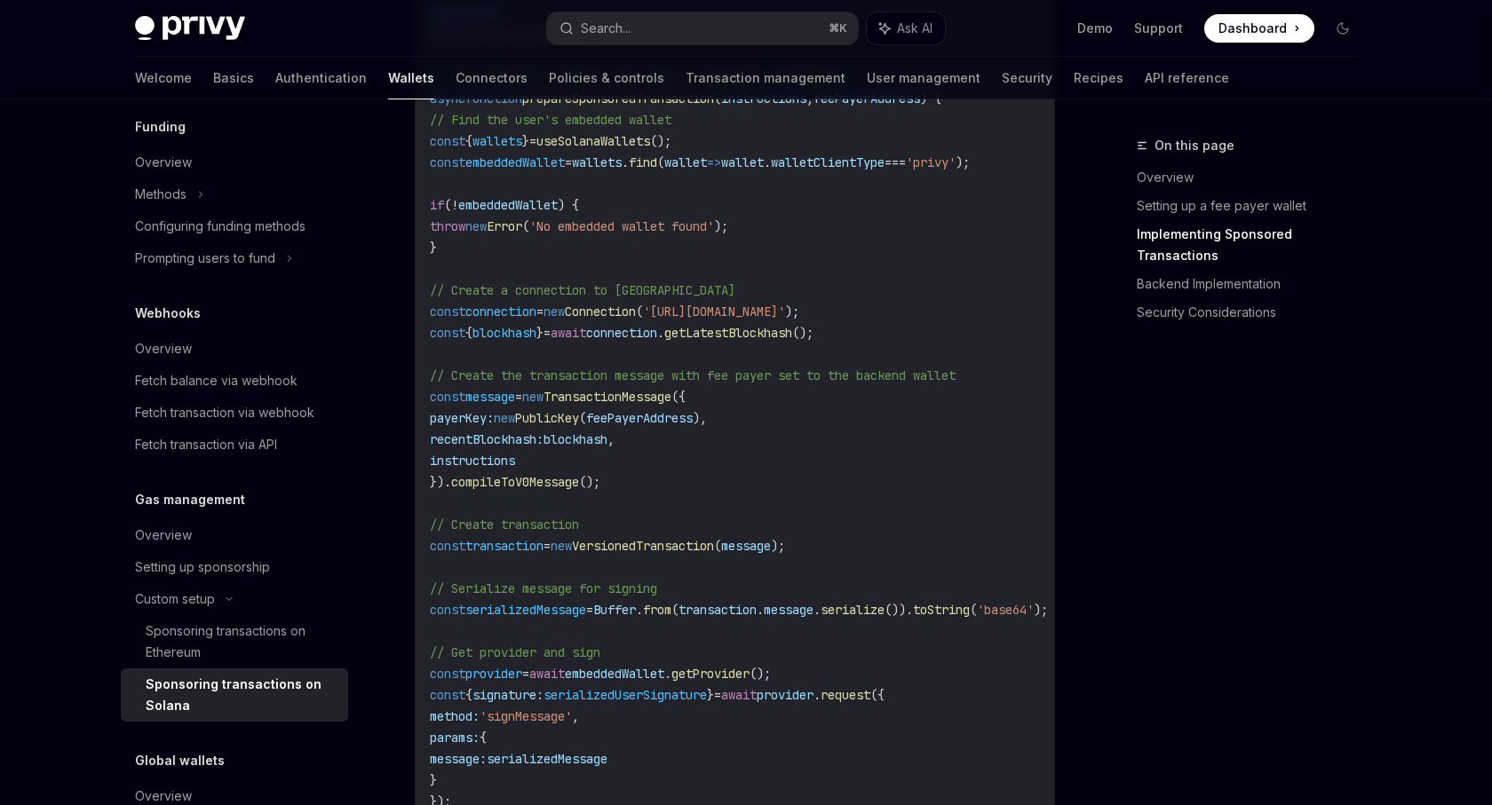
scroll to position [1341, 0]
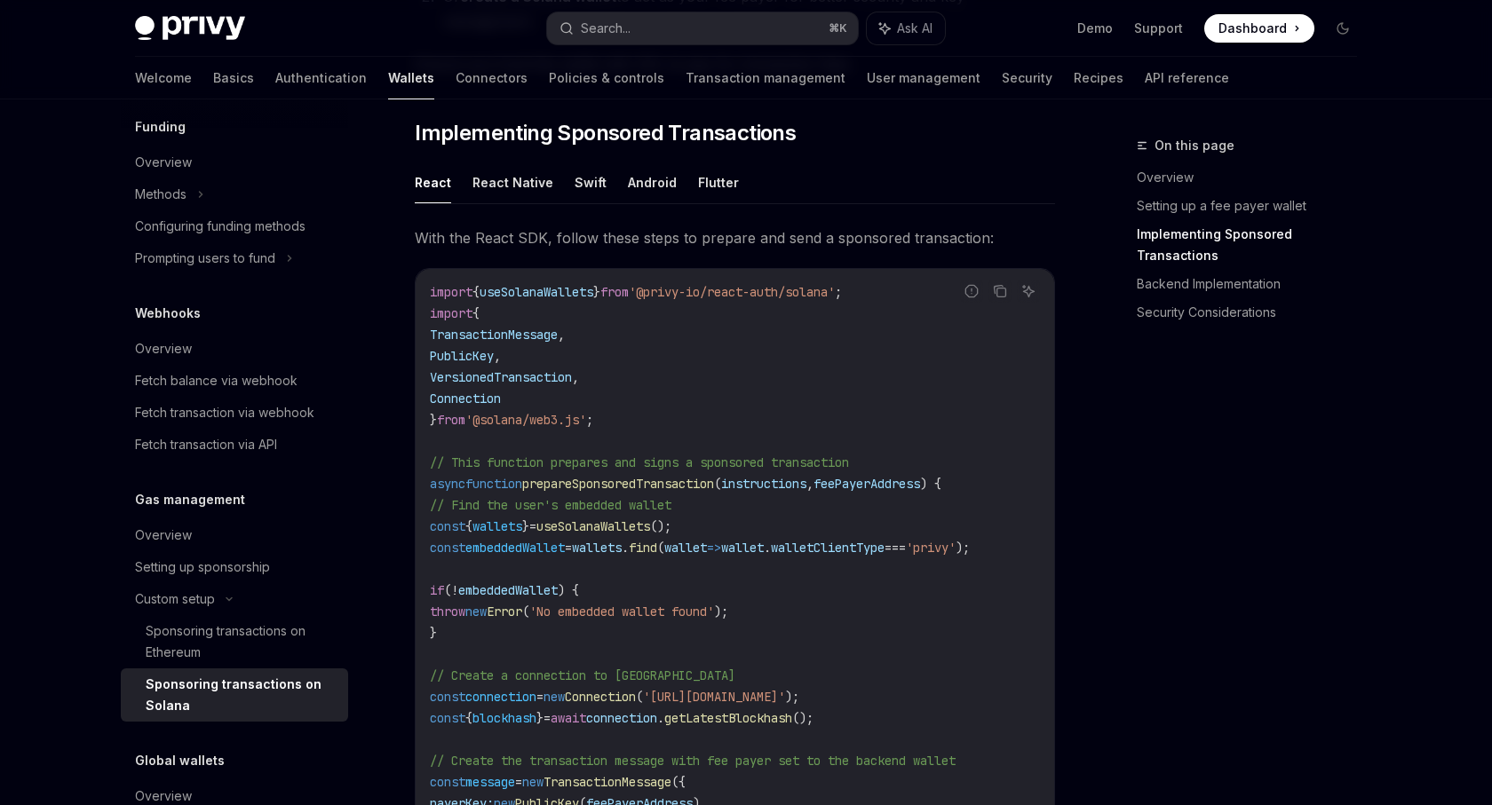
click at [507, 186] on ul "React React Native Swift Android Flutter" at bounding box center [735, 183] width 640 height 43
click at [507, 173] on button "React Native" at bounding box center [512, 183] width 81 height 42
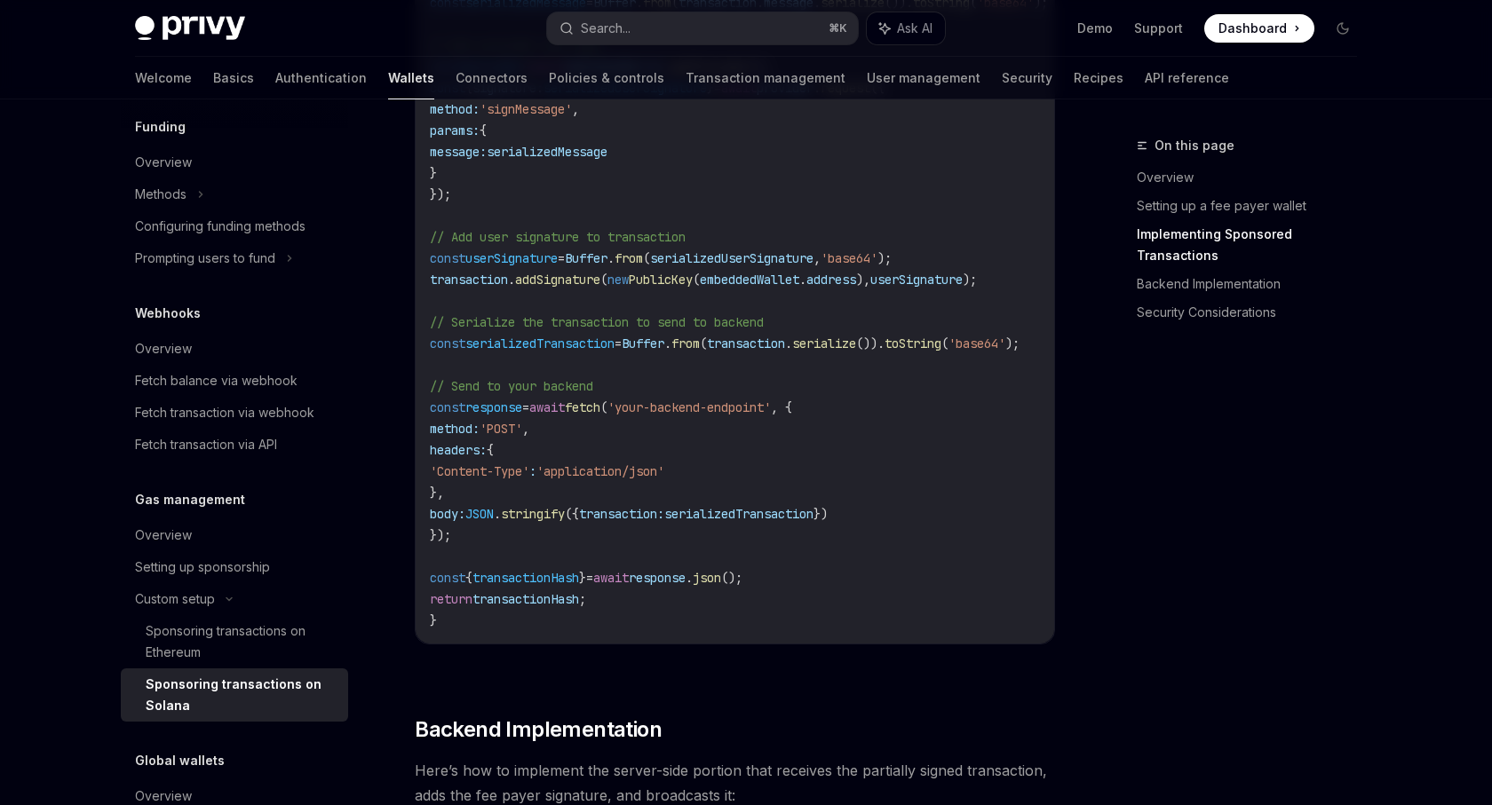
scroll to position [2335, 0]
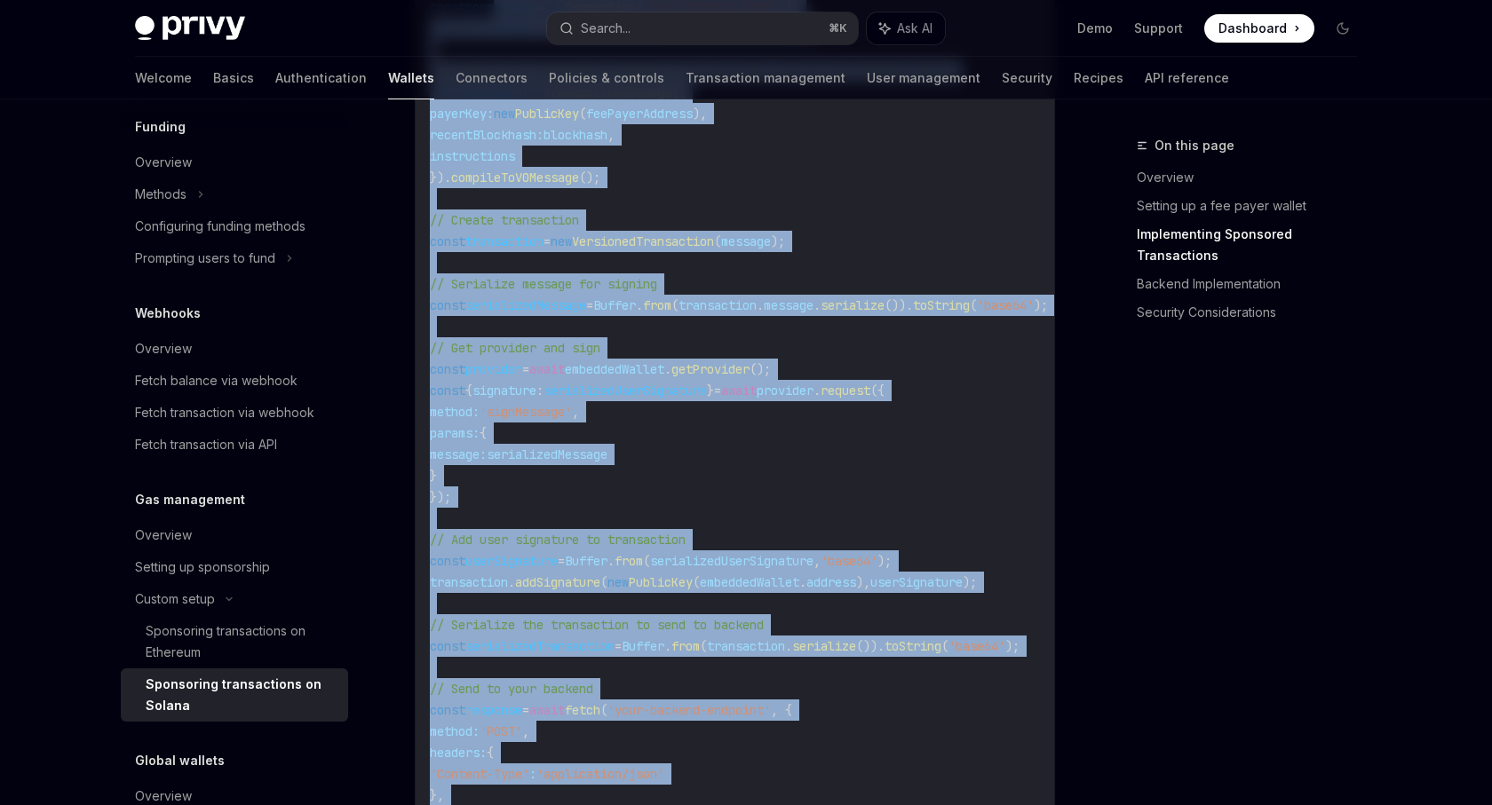
scroll to position [1996, 0]
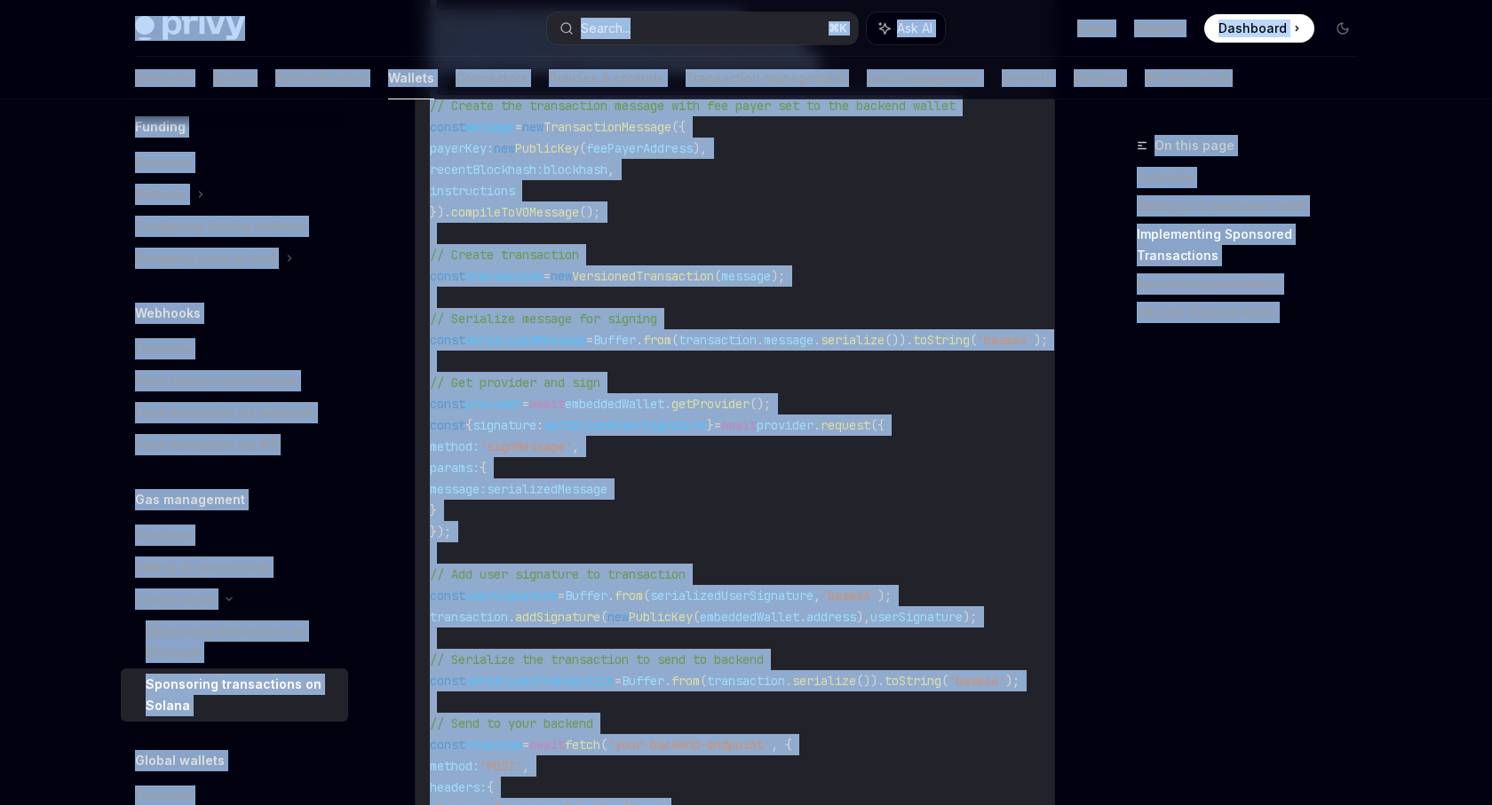
drag, startPoint x: 648, startPoint y: 421, endPoint x: 524, endPoint y: 36, distance: 405.0
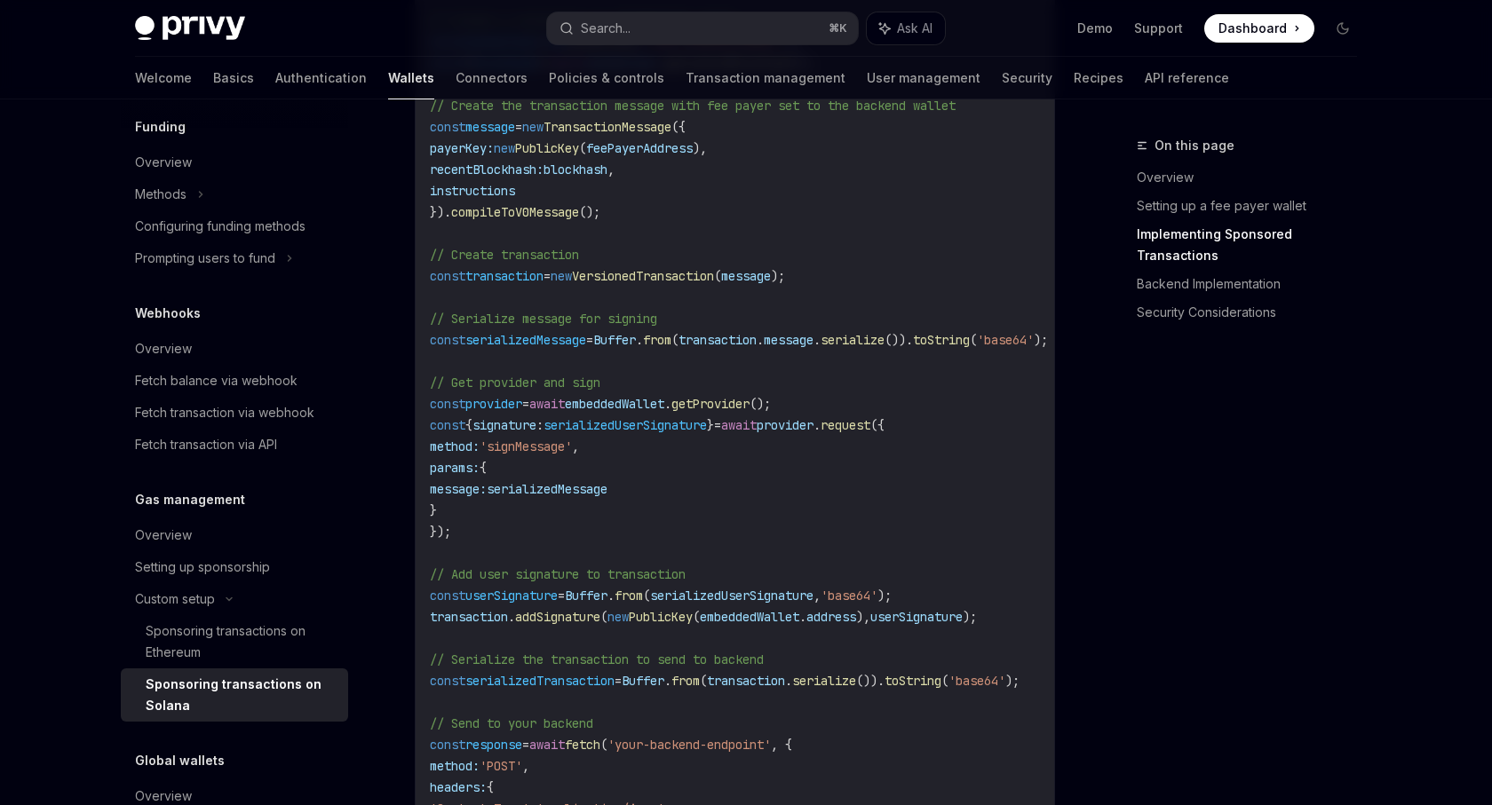
click at [551, 268] on span "=" at bounding box center [546, 276] width 7 height 16
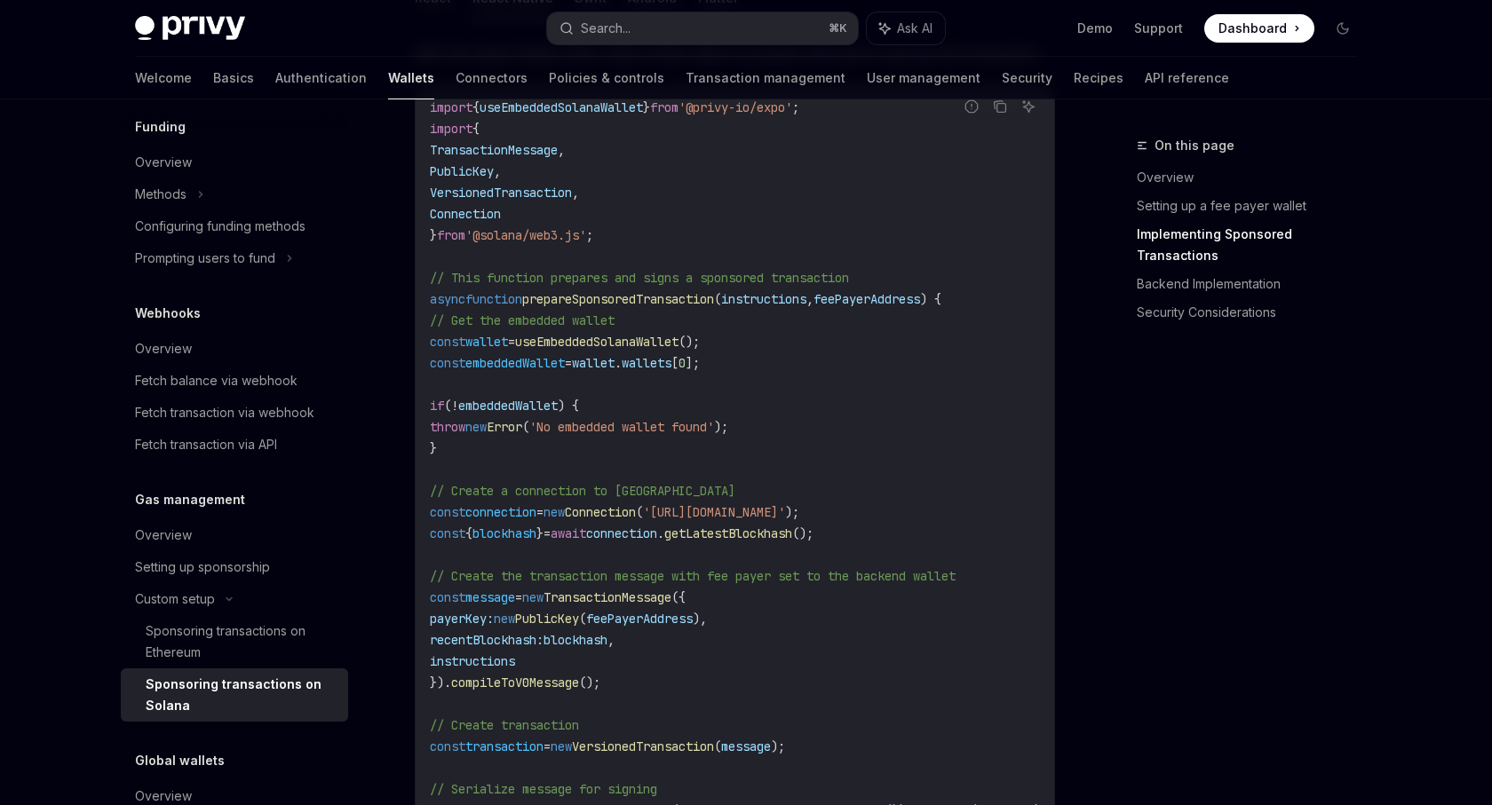
scroll to position [1212, 0]
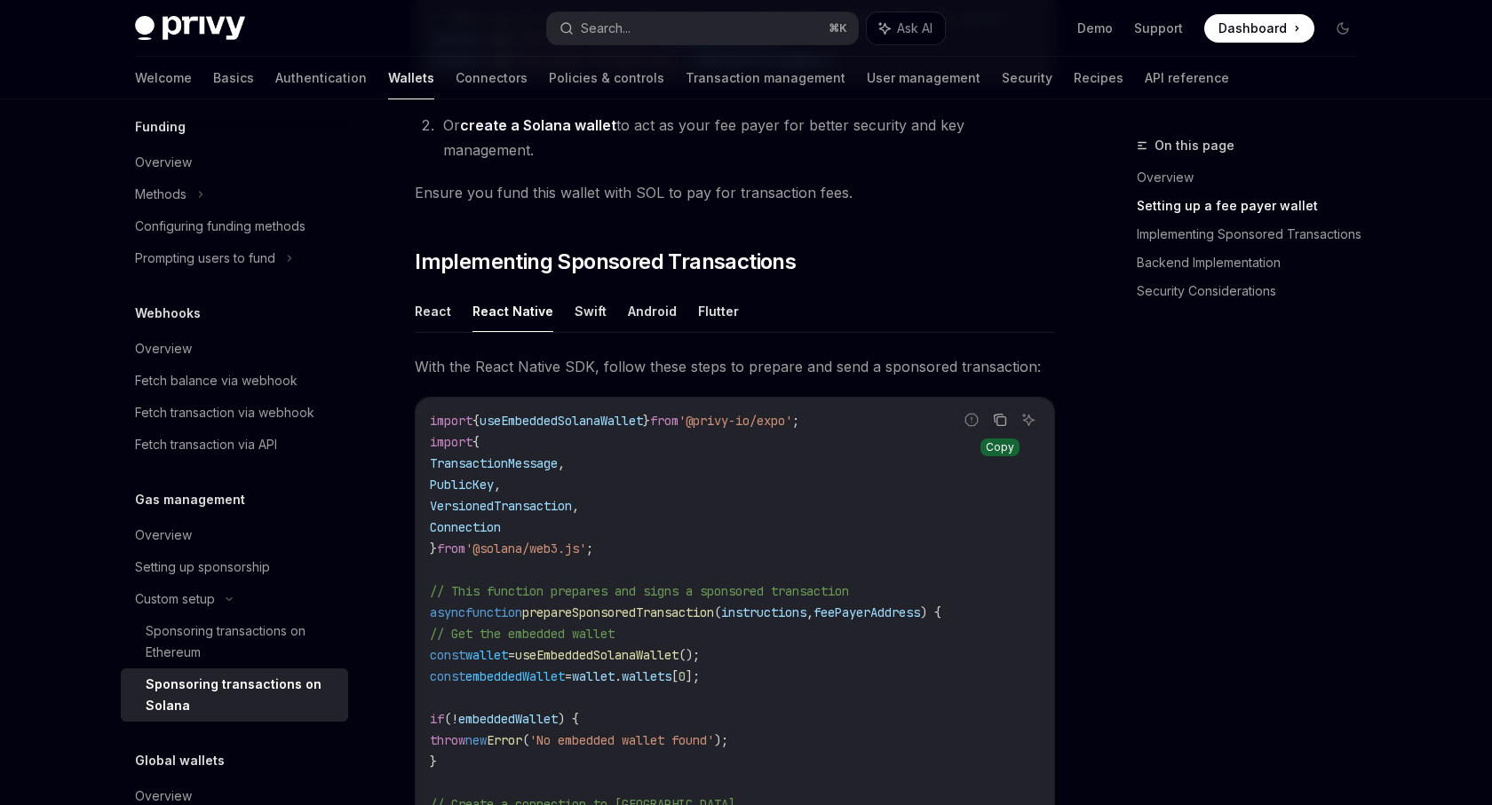
click at [1003, 413] on icon "Copy the contents from the code block" at bounding box center [1000, 420] width 14 height 14
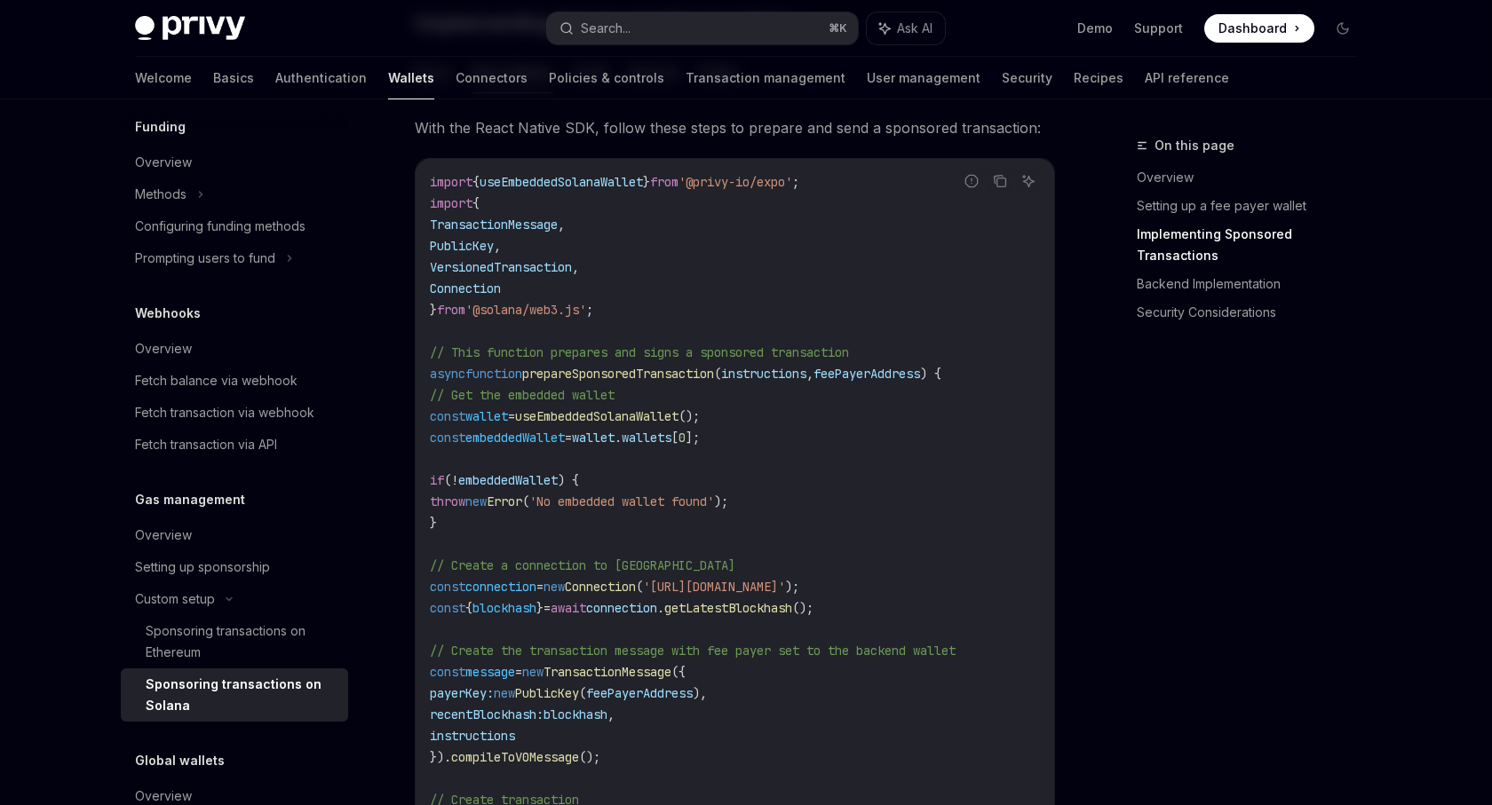
scroll to position [1292, 0]
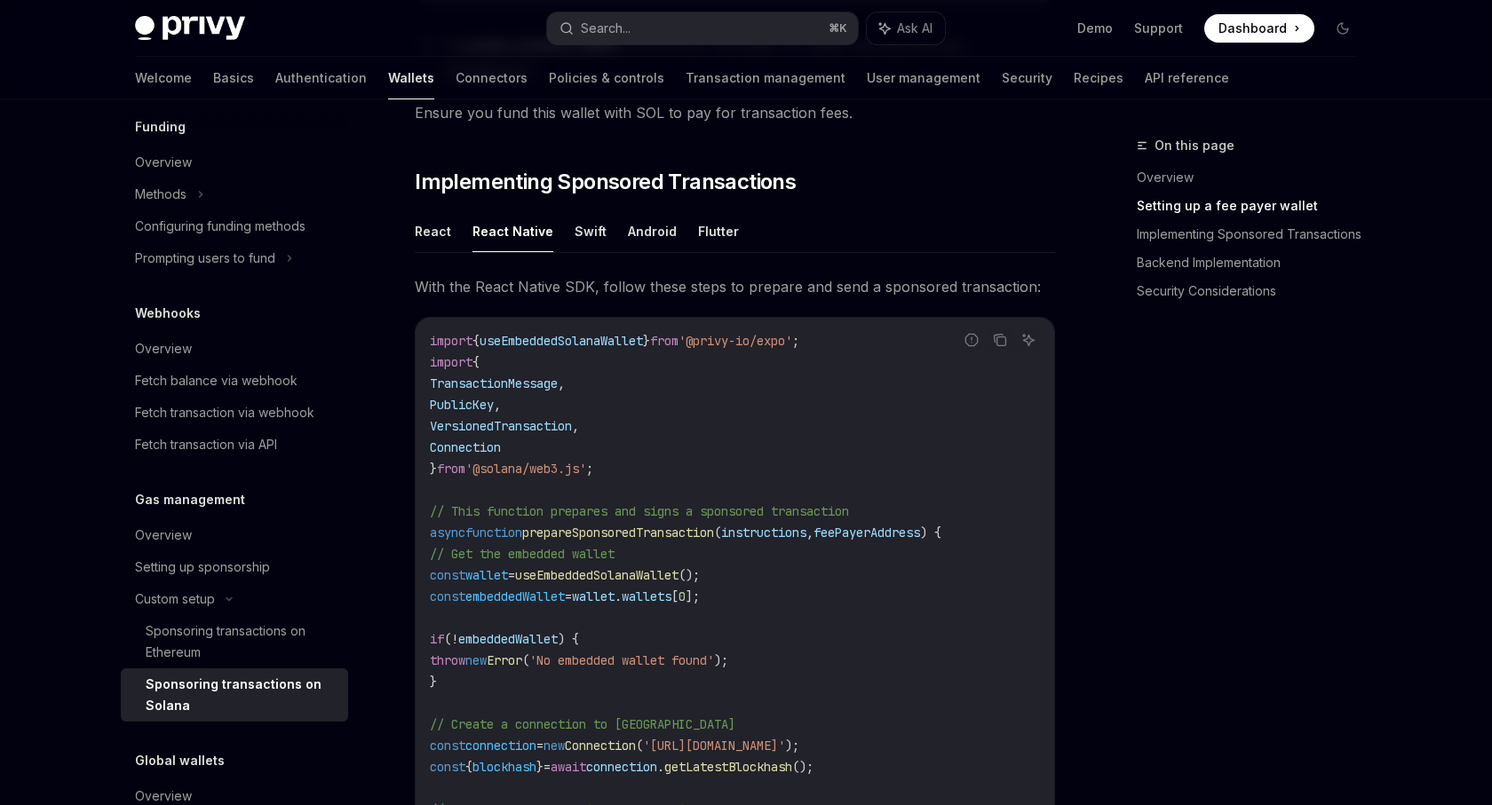
click at [522, 222] on button "React Native" at bounding box center [512, 231] width 81 height 42
type textarea "*"
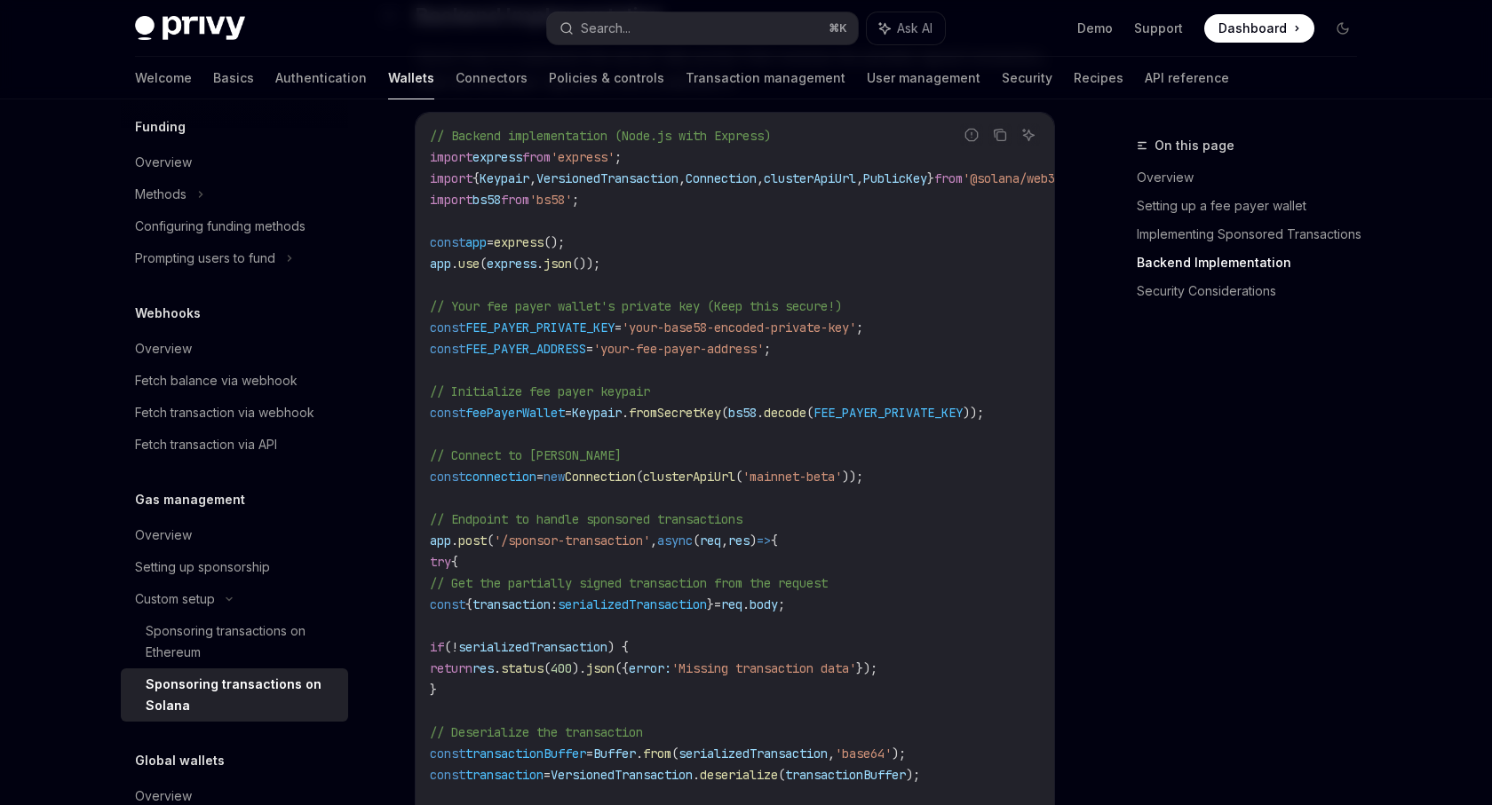
scroll to position [3150, 0]
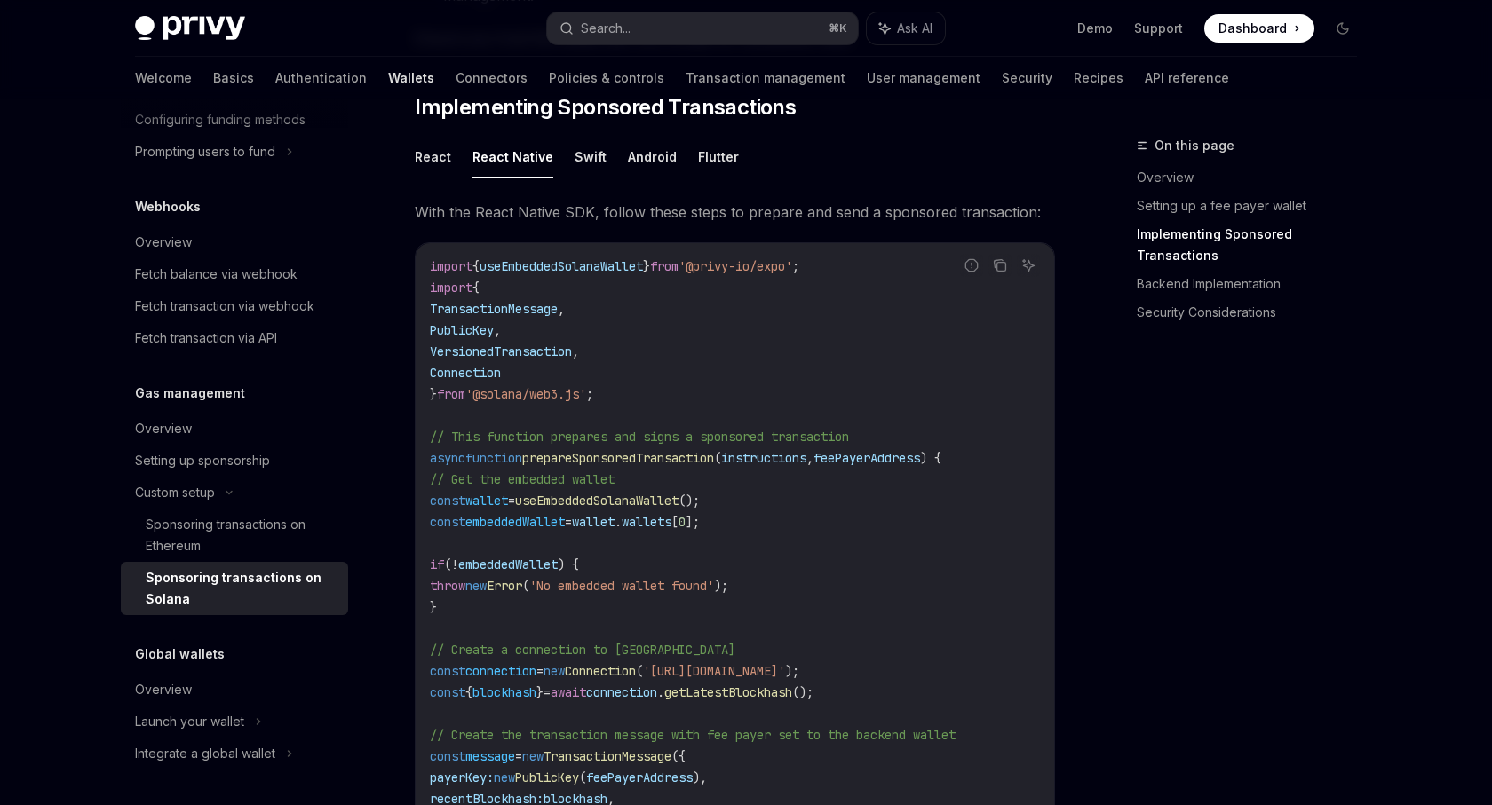
scroll to position [1368, 0]
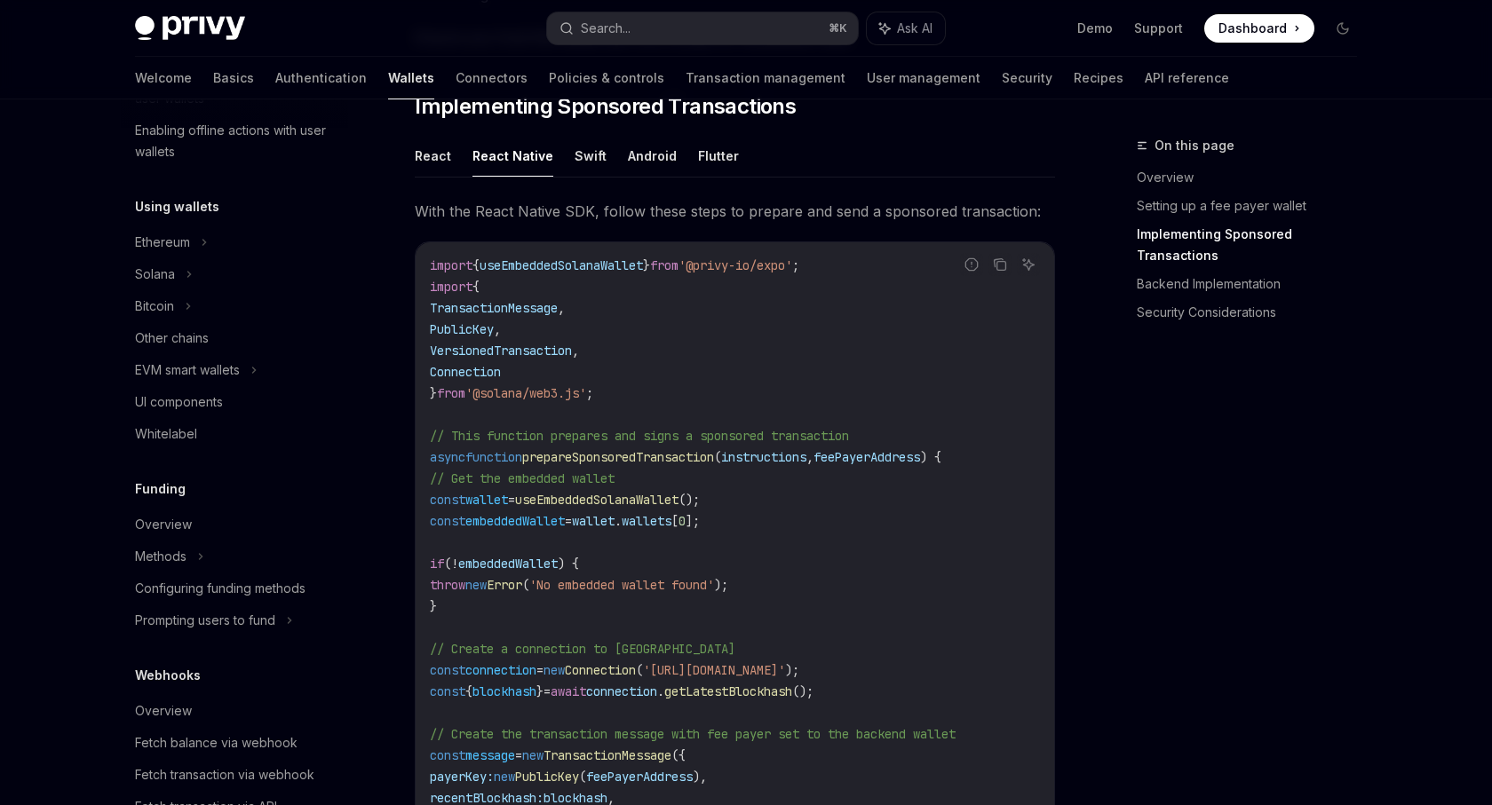
scroll to position [345, 0]
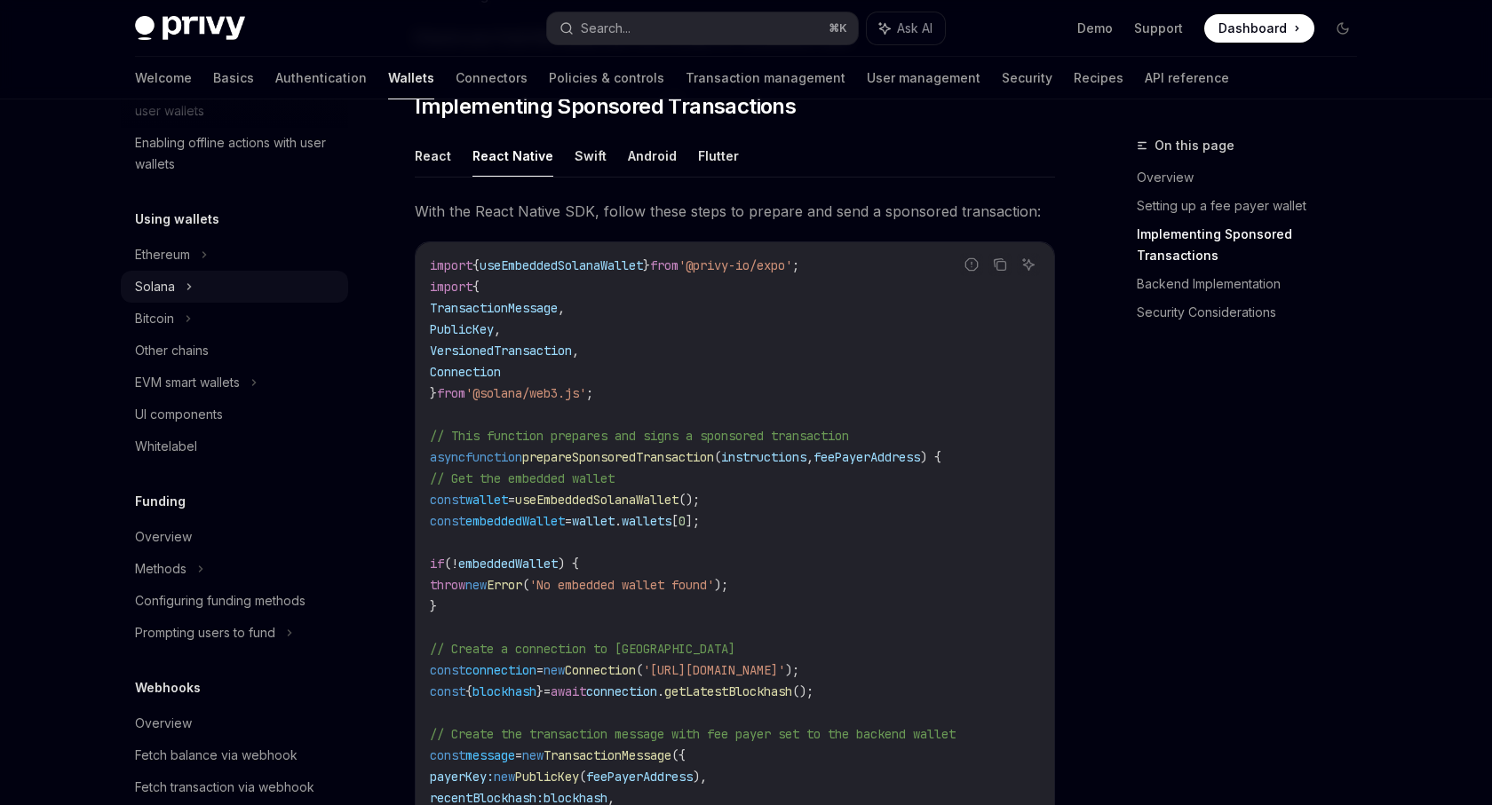
click at [233, 274] on div "Solana" at bounding box center [234, 287] width 227 height 32
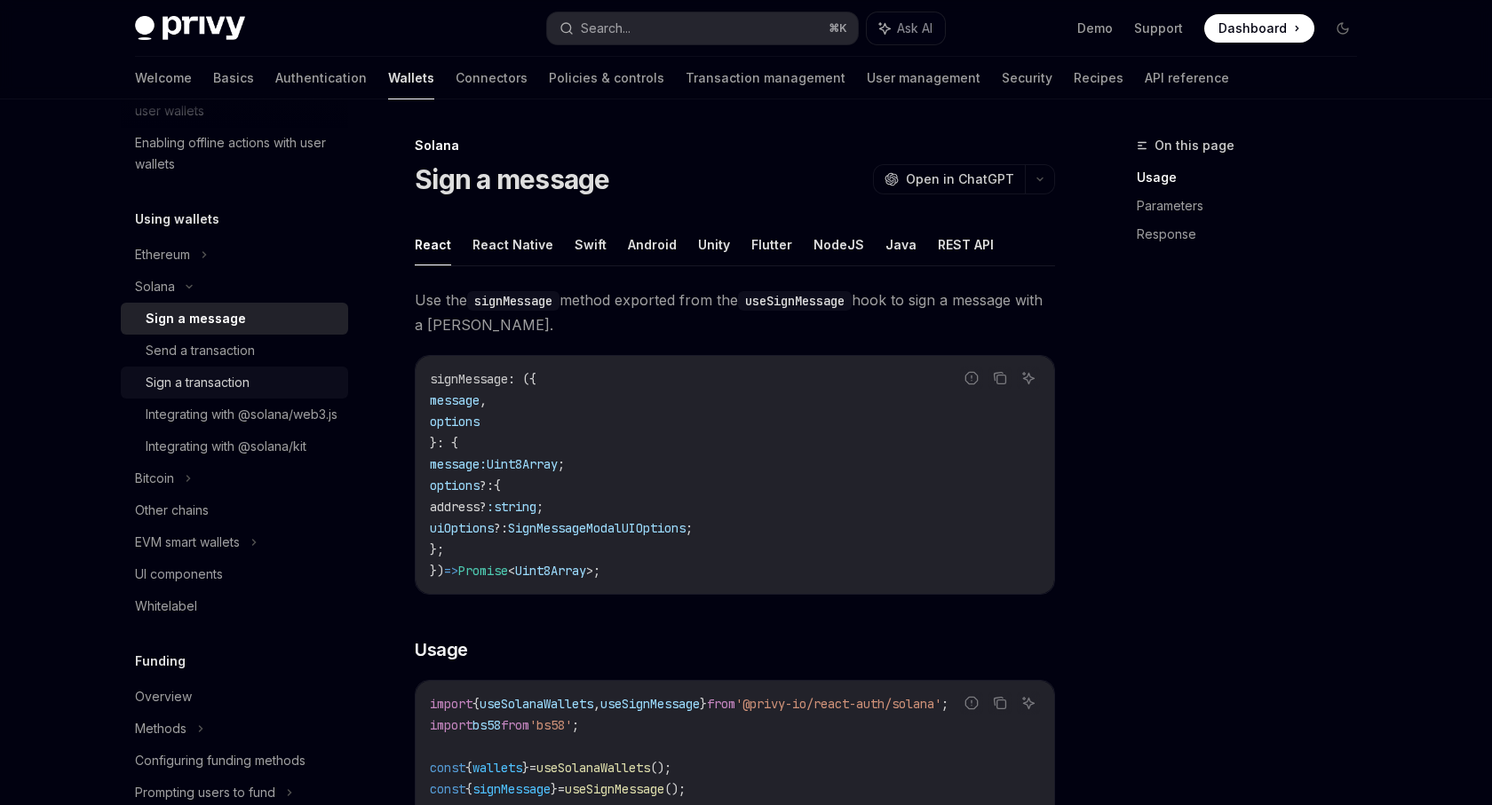
click at [250, 388] on div "Sign a transaction" at bounding box center [198, 382] width 104 height 21
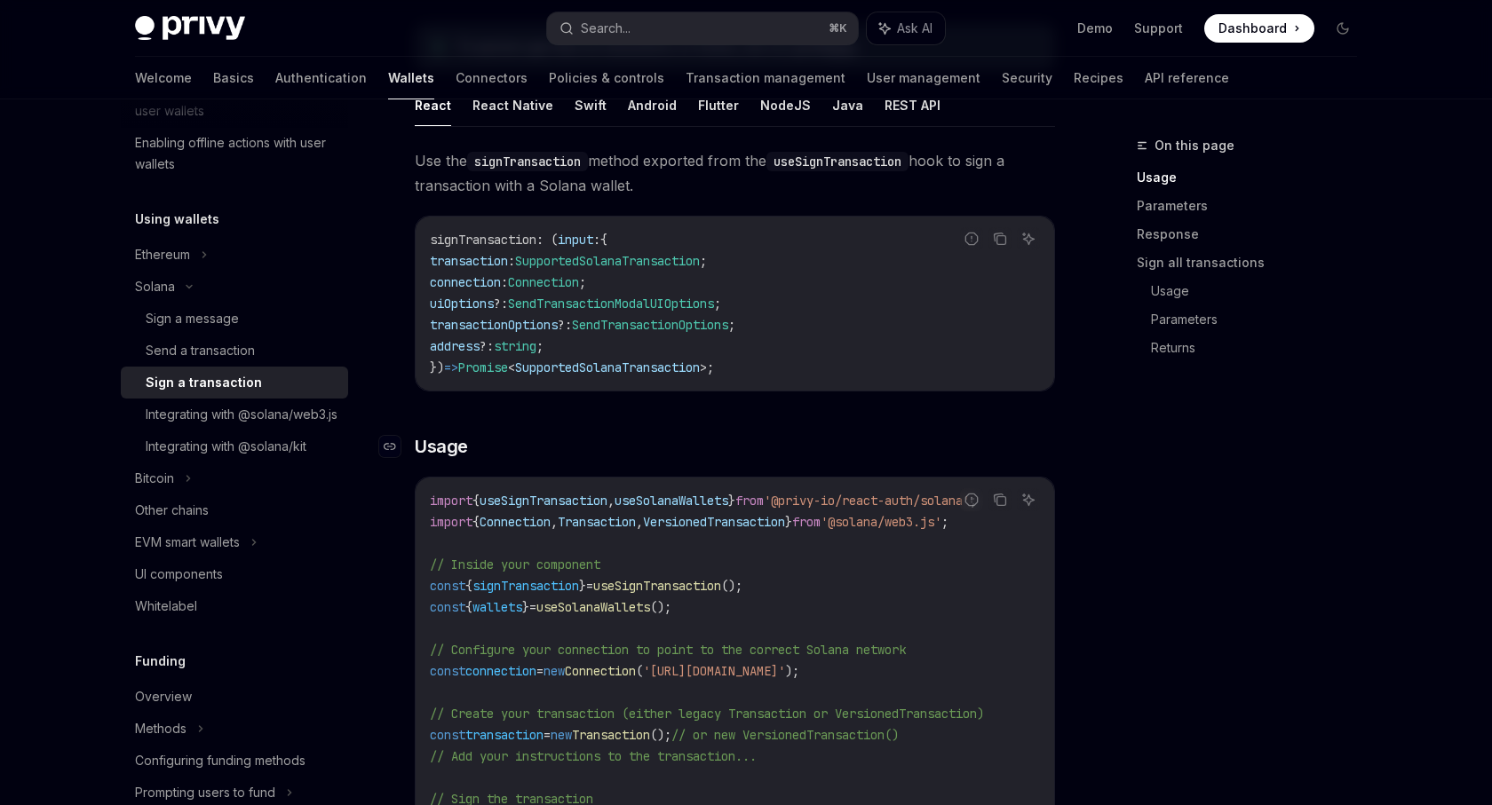
scroll to position [147, 0]
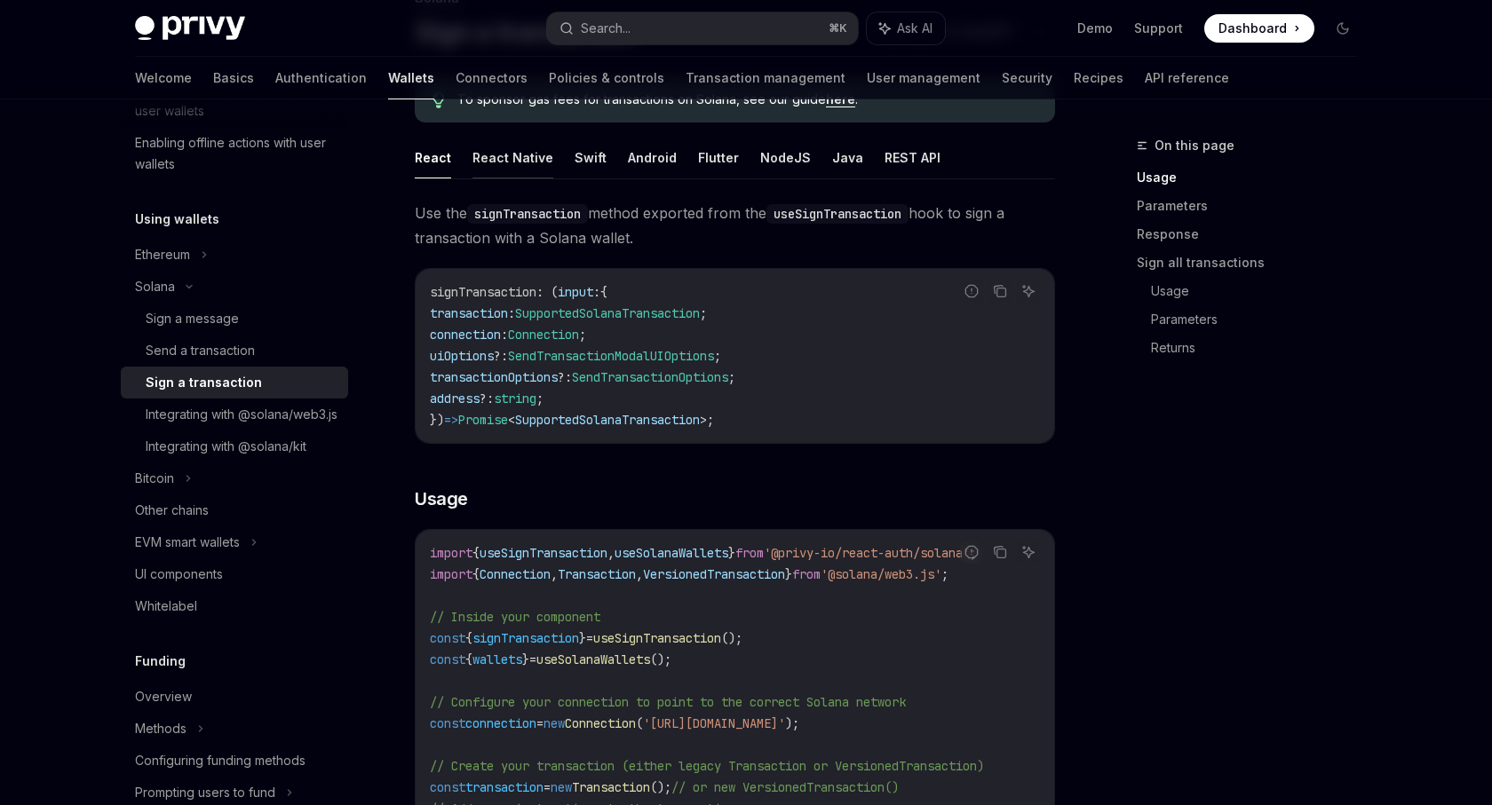
click at [523, 146] on button "React Native" at bounding box center [512, 158] width 81 height 42
type textarea "*"
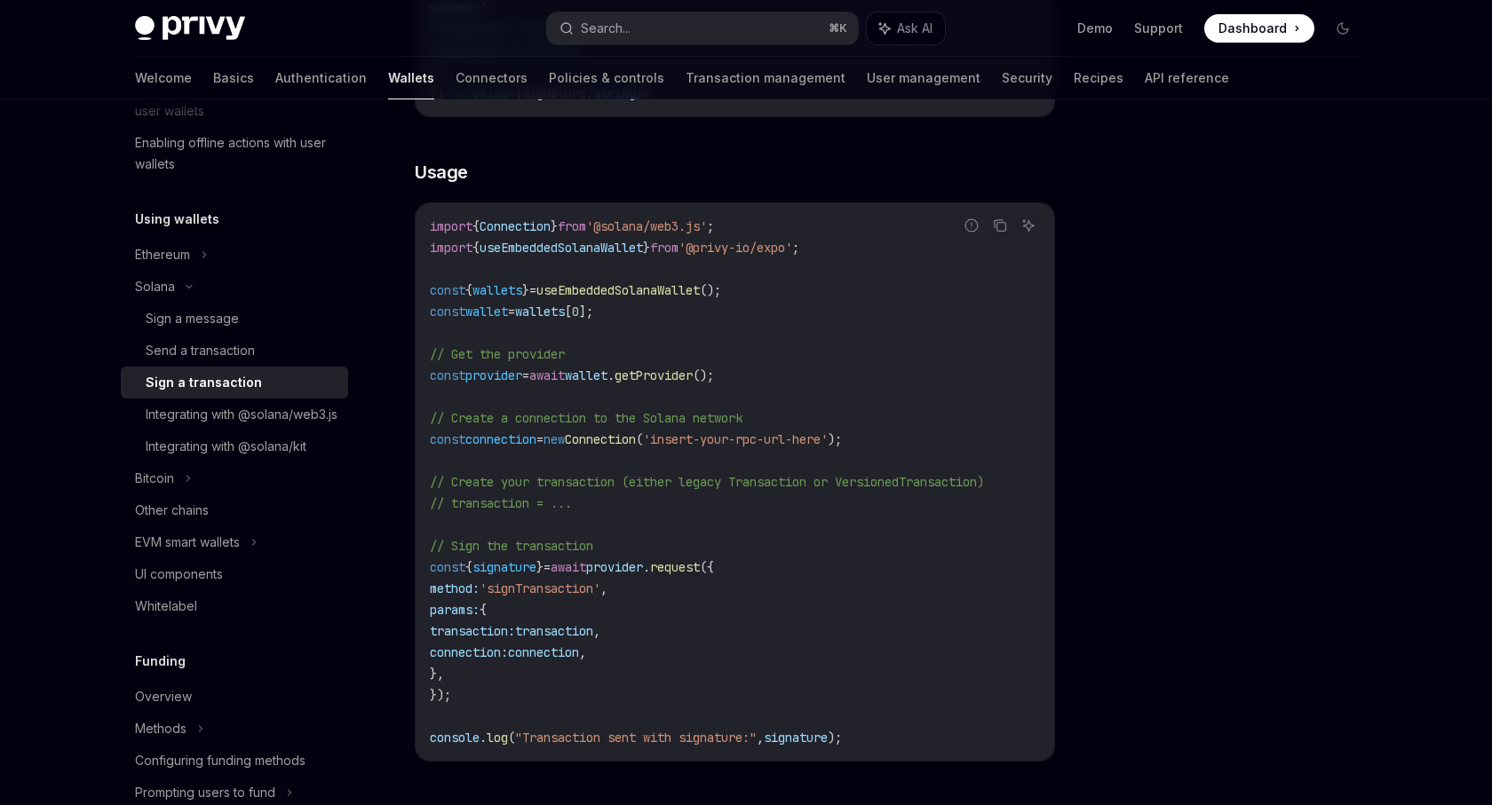
scroll to position [564, 0]
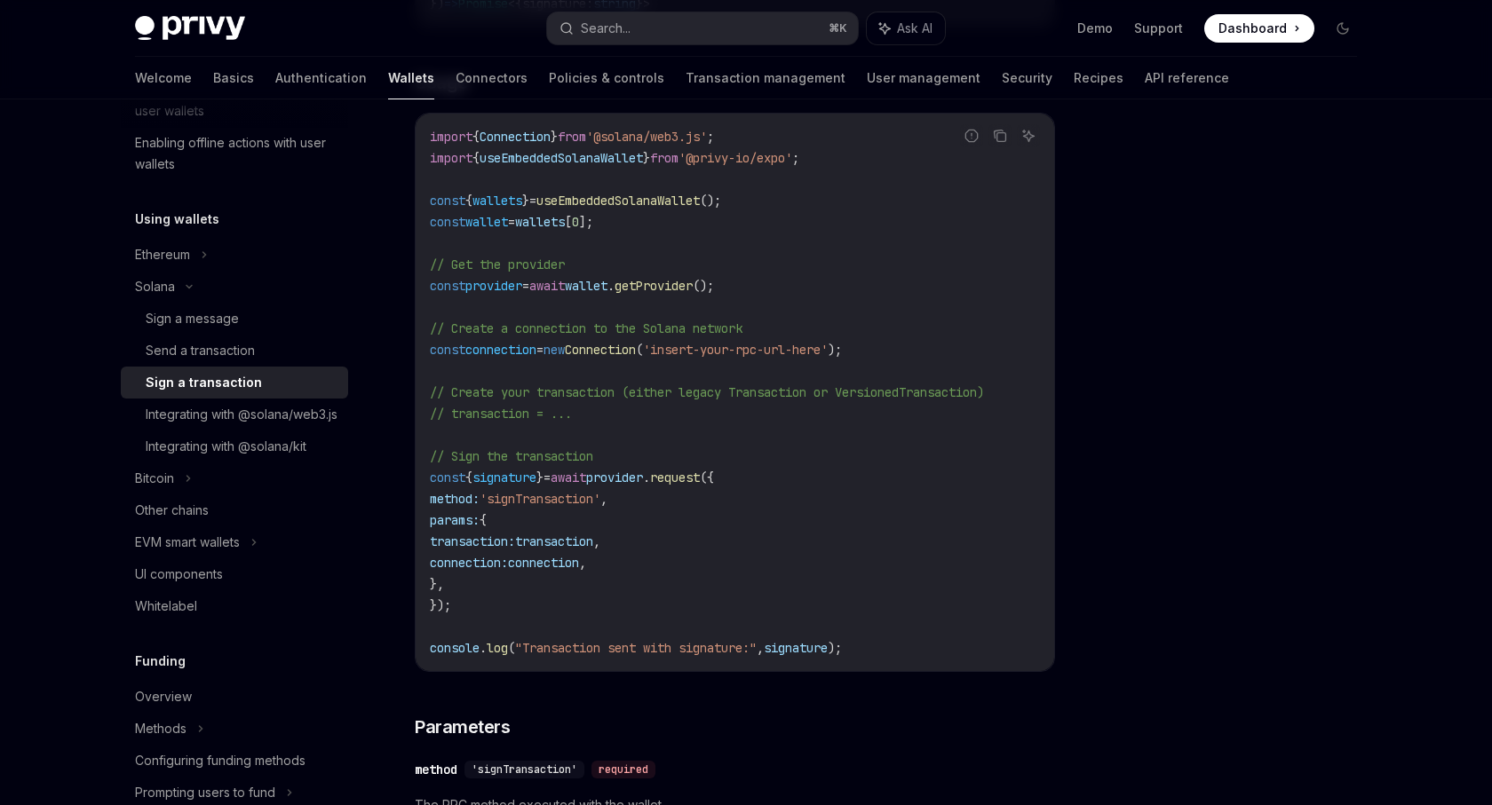
click at [101, 229] on div "Solana Sign a transaction OpenAI Open in ChatGPT OpenAI Open in ChatGPT To spon…" at bounding box center [568, 602] width 980 height 2063
click at [1119, 177] on div at bounding box center [1236, 470] width 270 height 670
click at [706, 422] on code "import { Connection } from '@solana/web3.js' ; import { useEmbeddedSolanaWallet…" at bounding box center [735, 392] width 610 height 533
click at [1388, 123] on div "Wallets overview Chain support Embedded wallets Create a wallet Get a wallet Up…" at bounding box center [745, 585] width 1307 height 2098
